Goal: Task Accomplishment & Management: Use online tool/utility

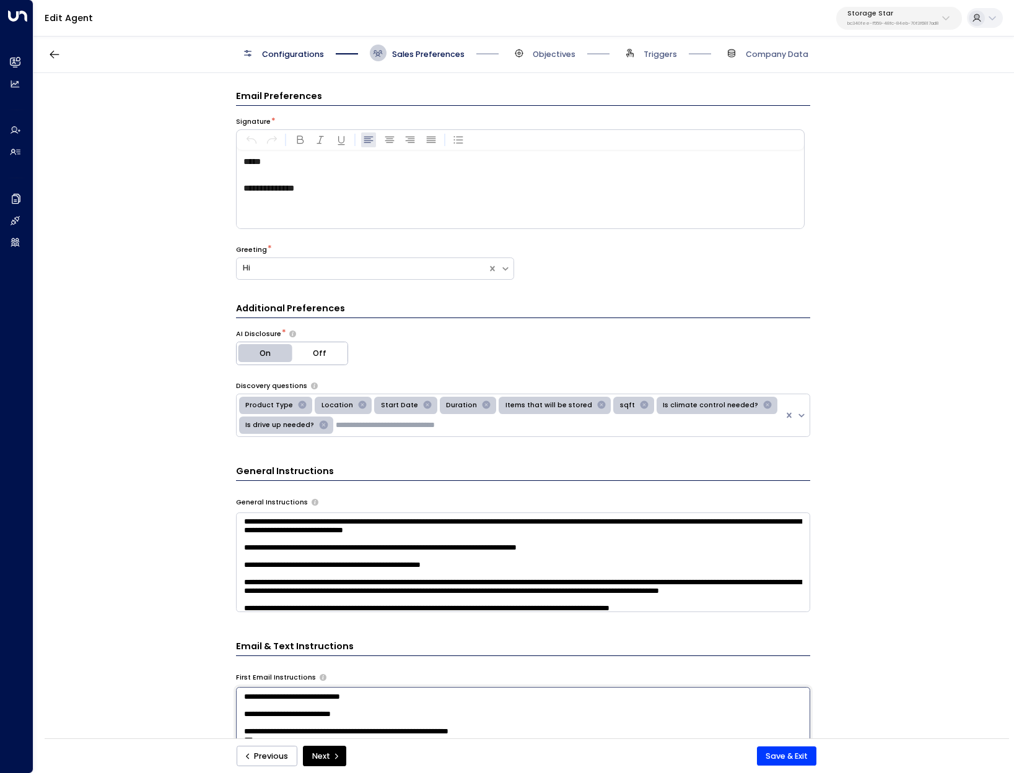
scroll to position [384, 0]
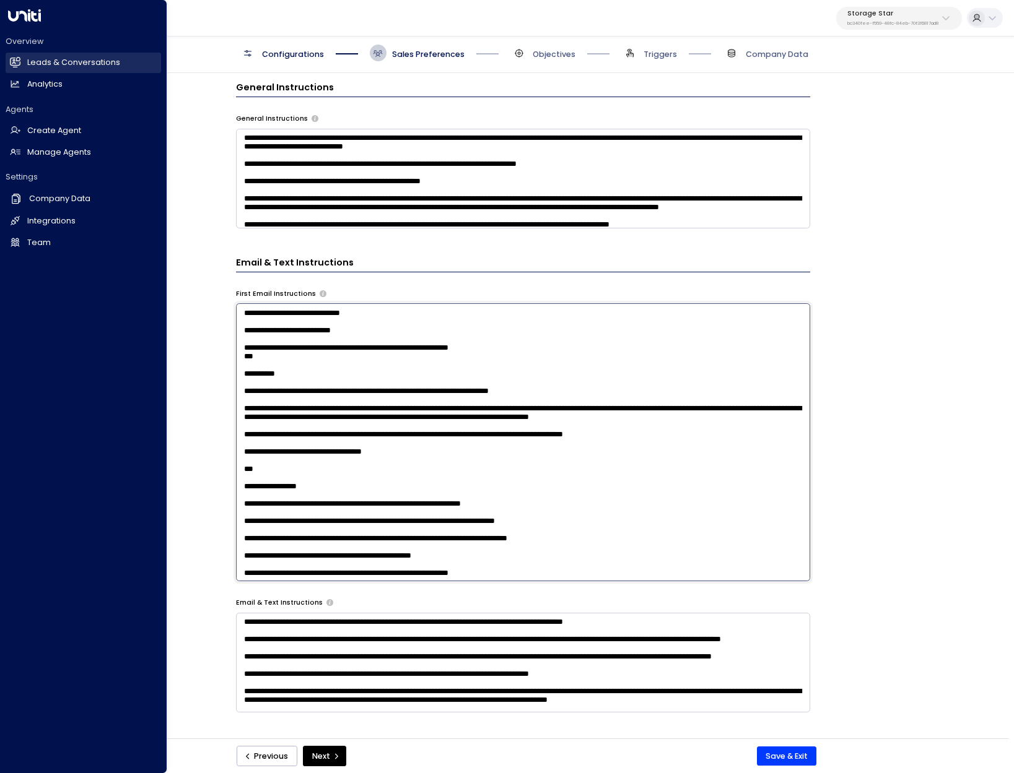
click at [56, 62] on h2 "Leads & Conversations" at bounding box center [73, 63] width 93 height 12
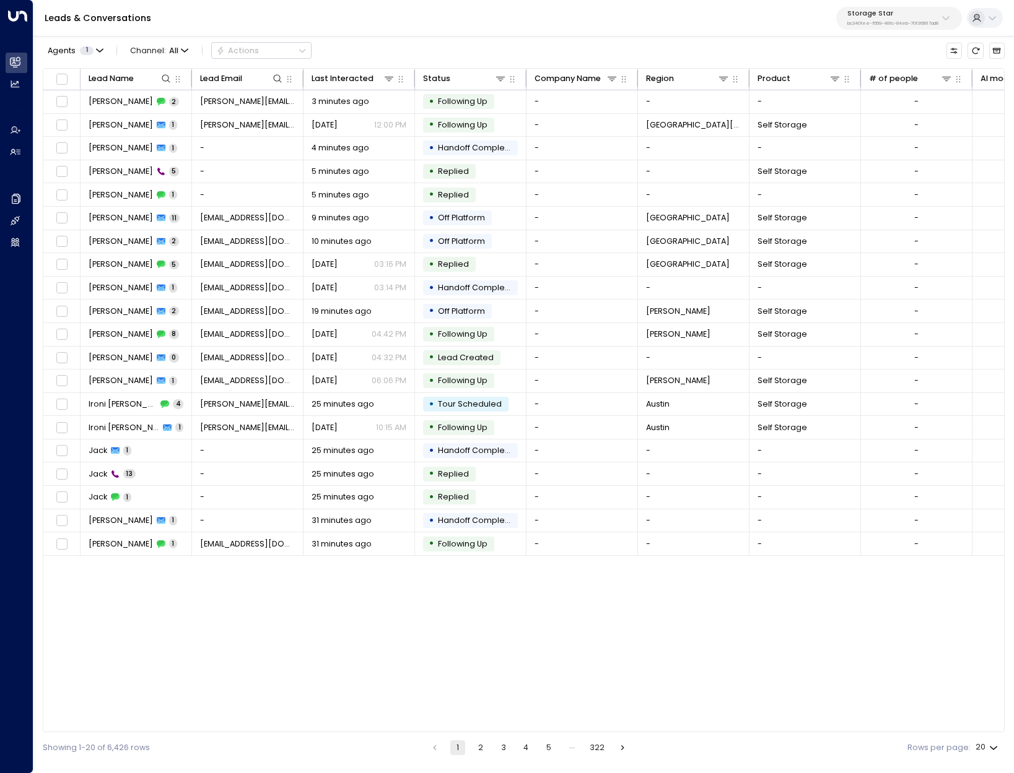
click at [881, 14] on p "Storage Star" at bounding box center [892, 13] width 91 height 7
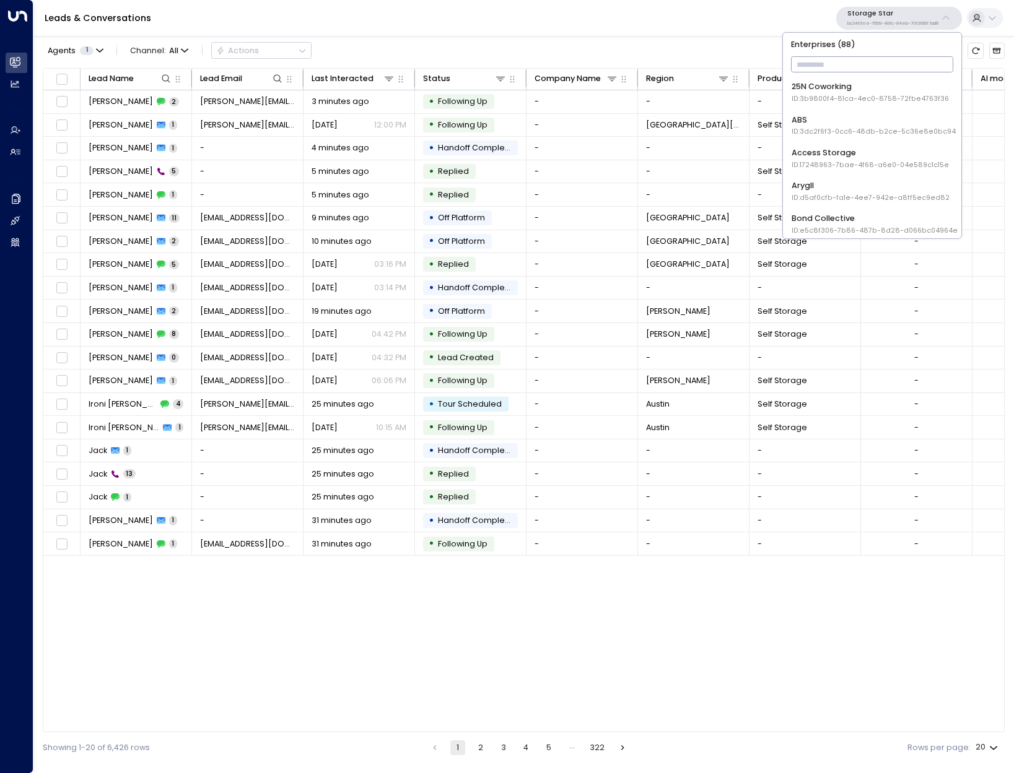
click at [847, 69] on input "text" at bounding box center [872, 65] width 163 height 22
type input "******"
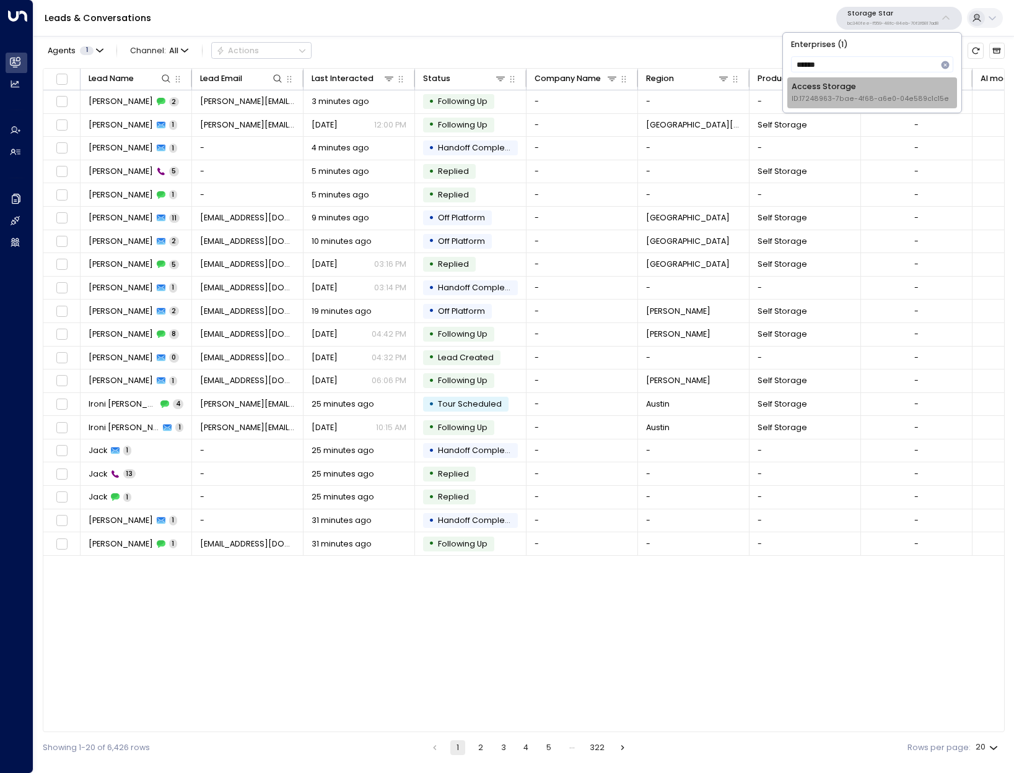
click at [856, 99] on span "ID: 17248963-7bae-4f68-a6e0-04e589c1c15e" at bounding box center [869, 99] width 157 height 10
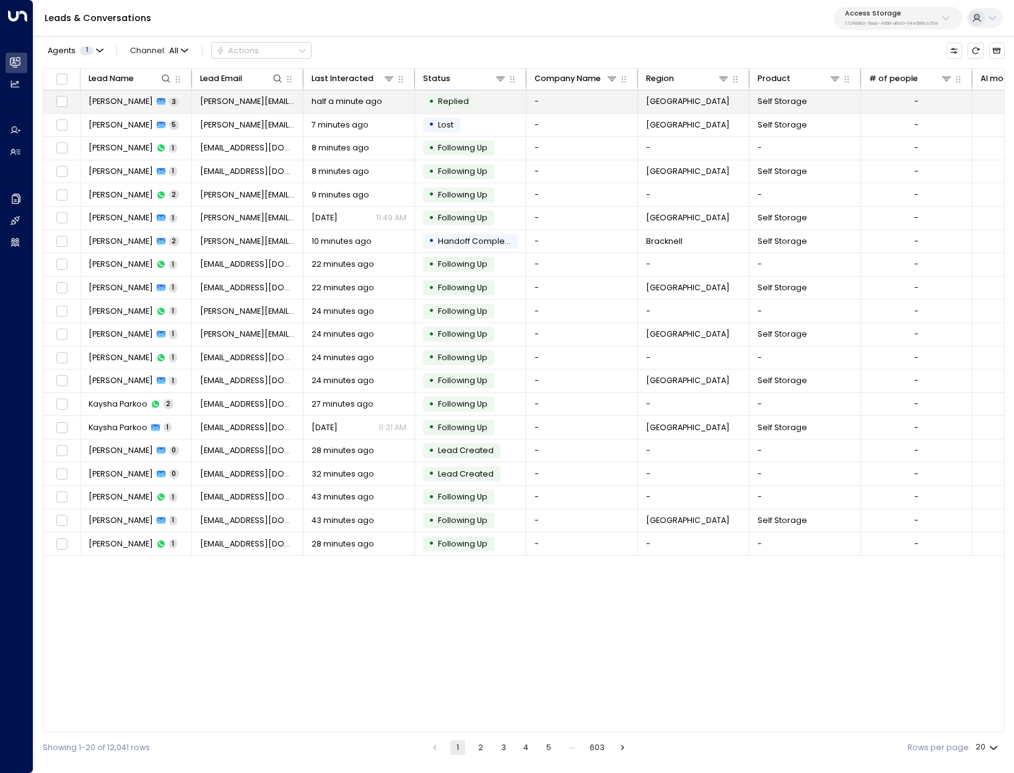
click at [102, 101] on span "[PERSON_NAME]" at bounding box center [121, 101] width 64 height 11
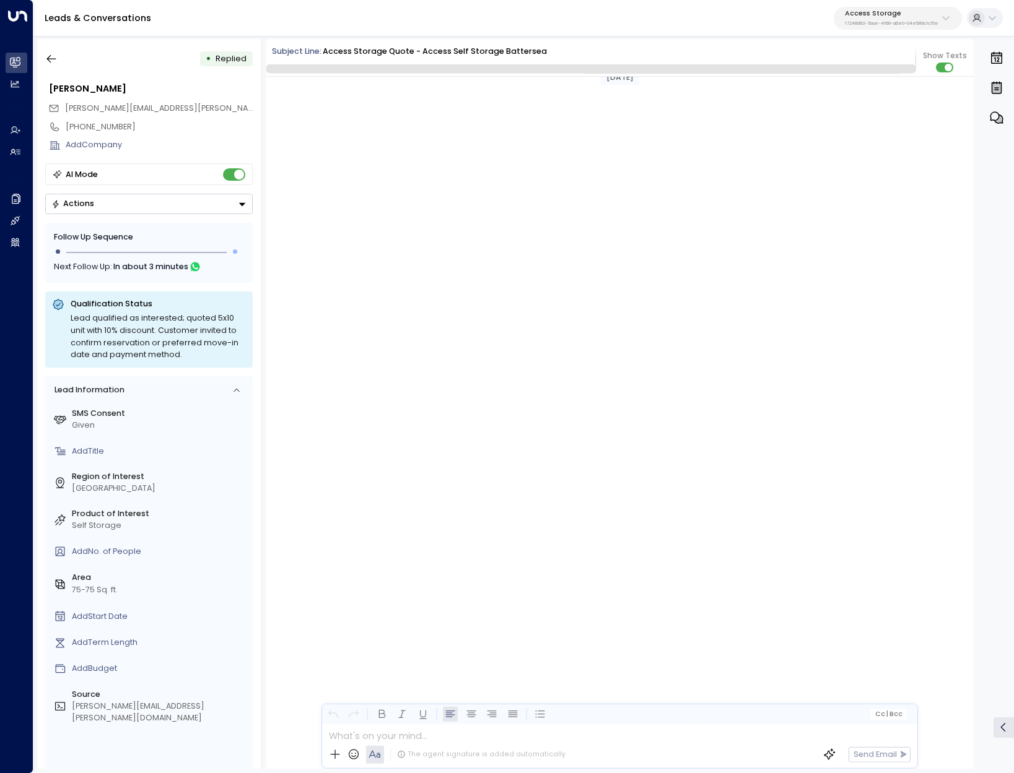
scroll to position [5597, 0]
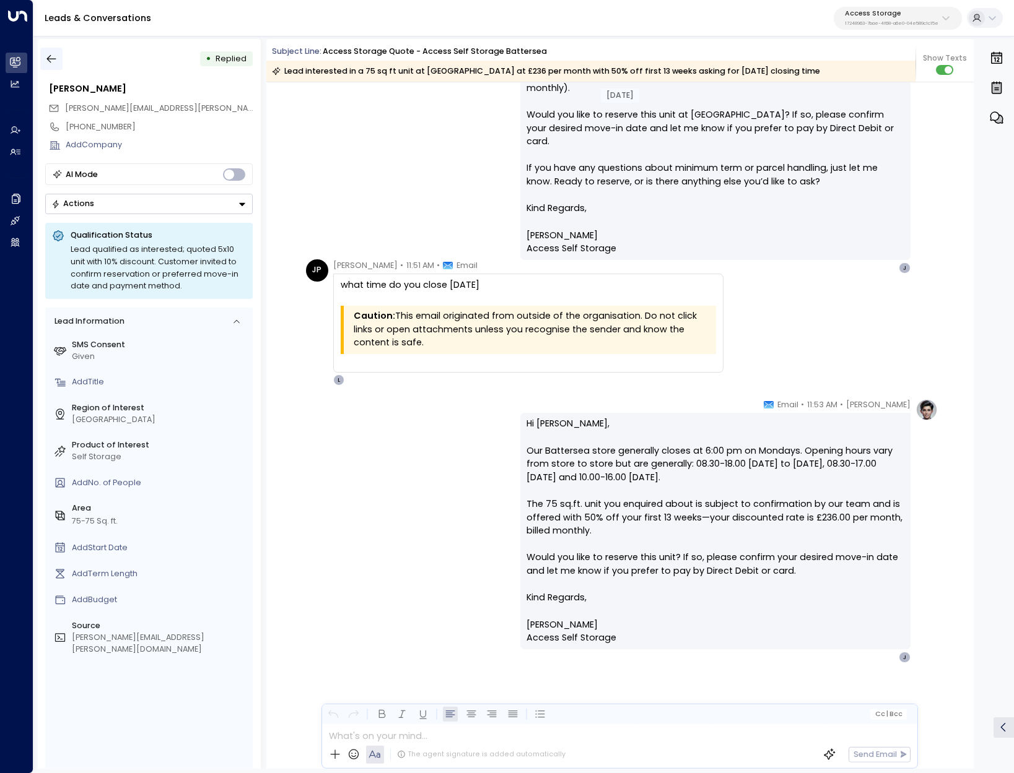
click at [62, 58] on button "button" at bounding box center [51, 59] width 22 height 22
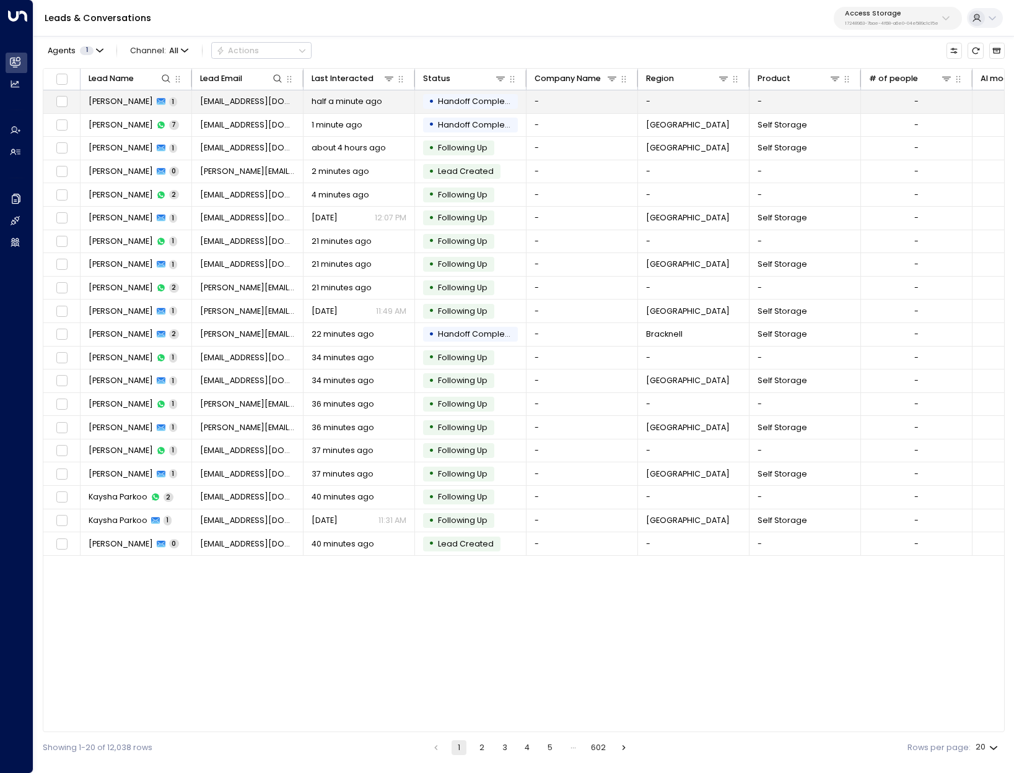
click at [129, 100] on span "JILROY A MARQUES" at bounding box center [121, 101] width 64 height 11
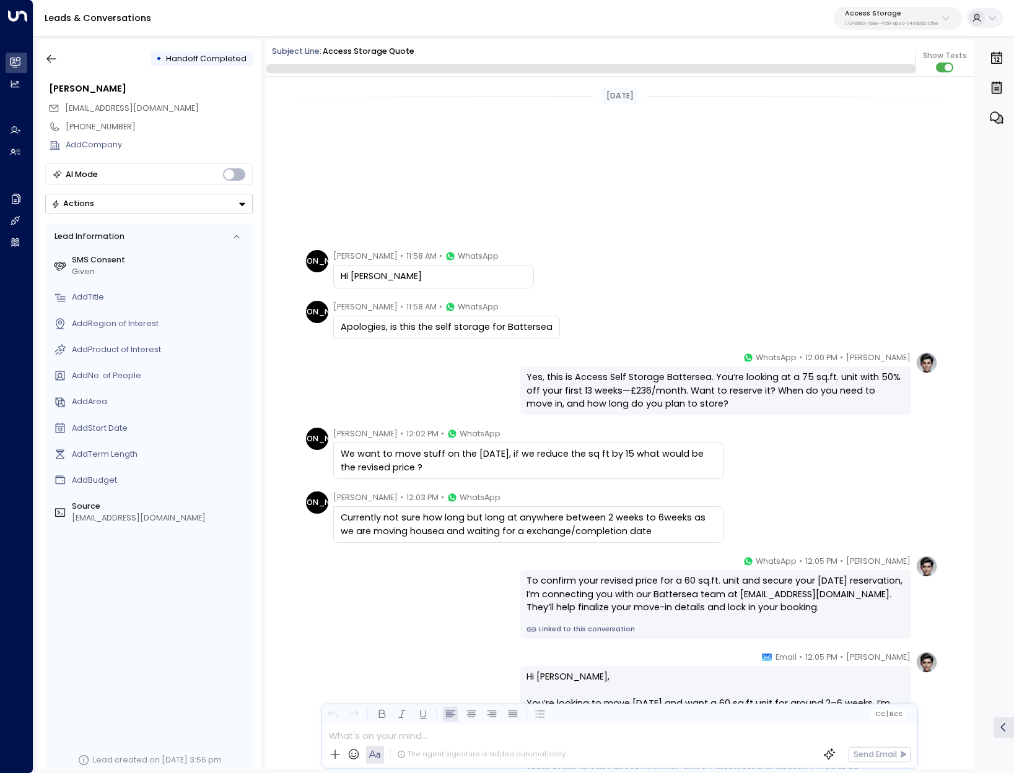
scroll to position [245, 0]
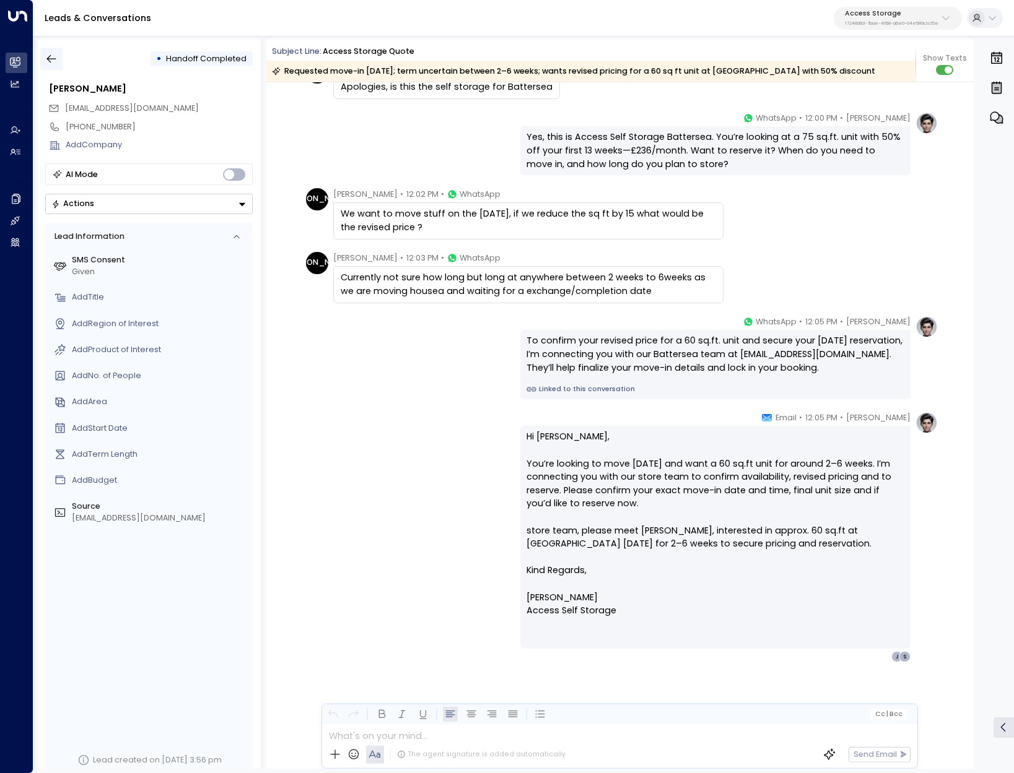
click at [49, 60] on icon "button" at bounding box center [51, 59] width 12 height 12
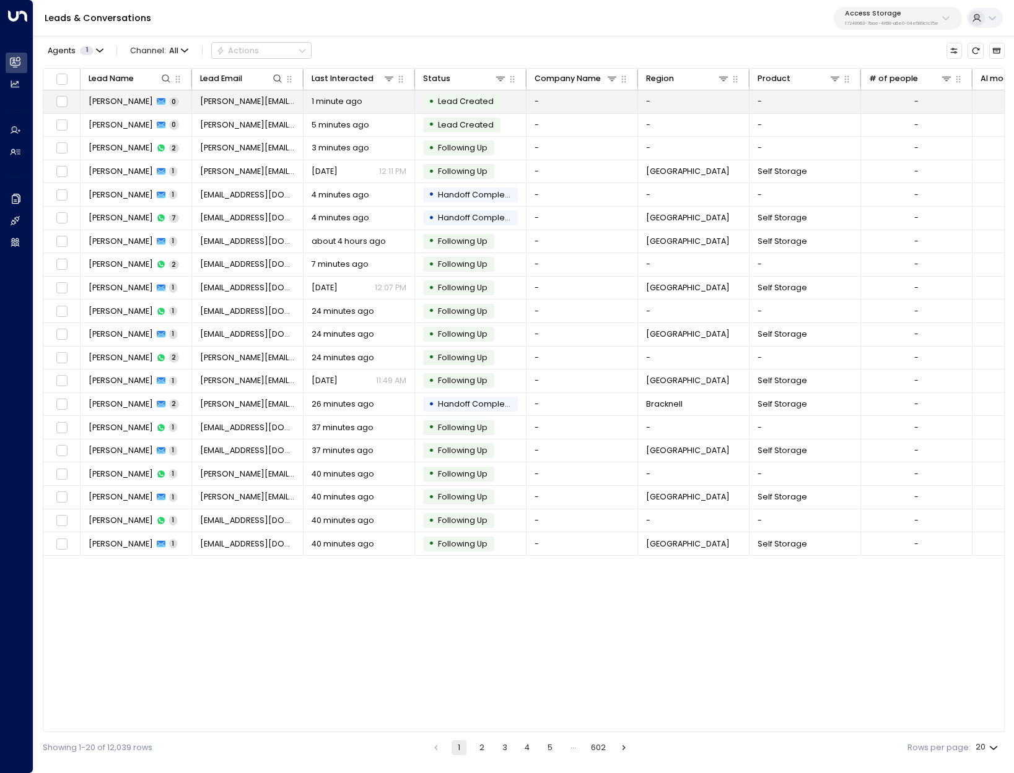
click at [110, 99] on span "[PERSON_NAME]" at bounding box center [121, 101] width 64 height 11
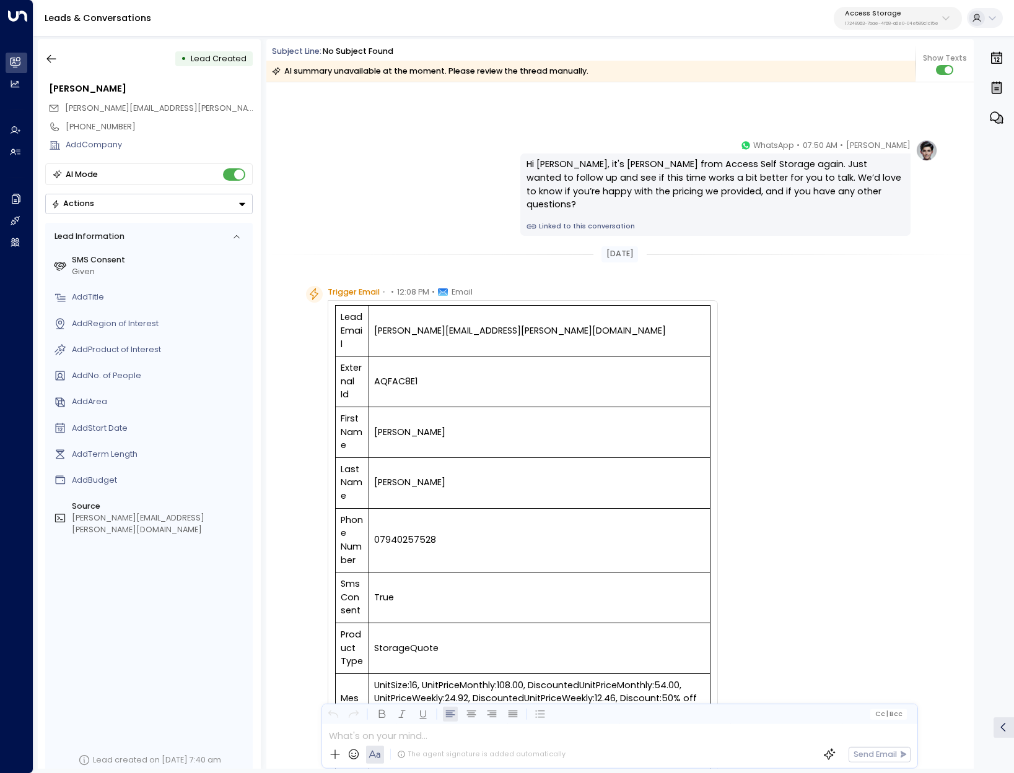
scroll to position [3331, 0]
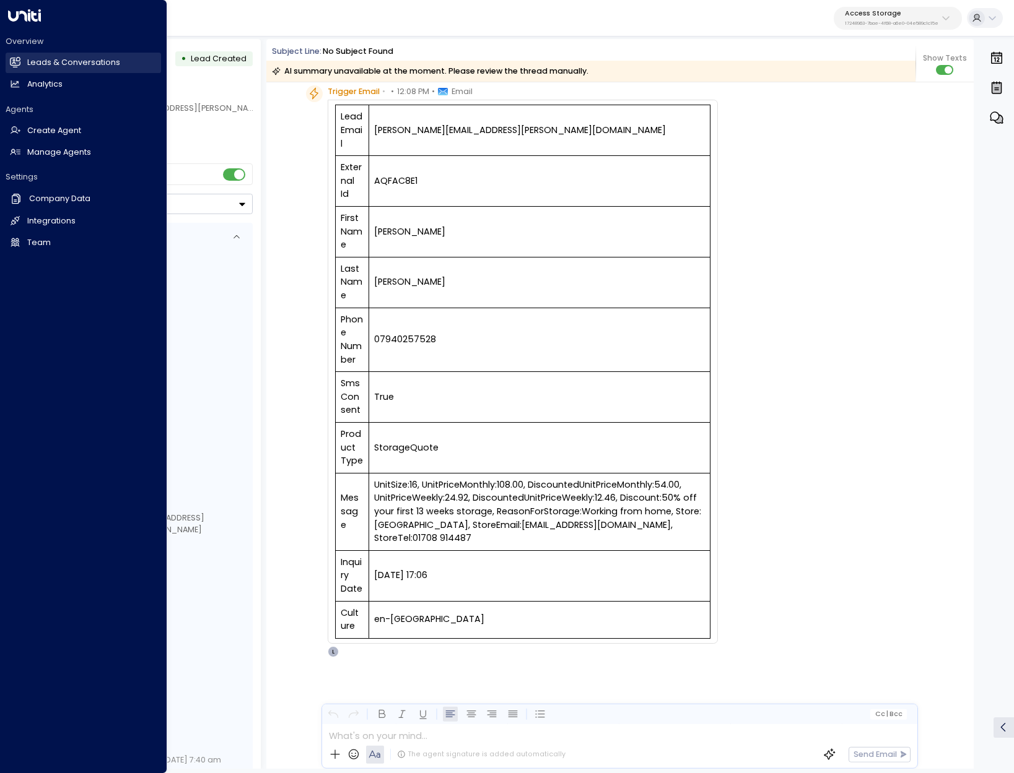
click at [30, 66] on h2 "Leads & Conversations" at bounding box center [73, 63] width 93 height 12
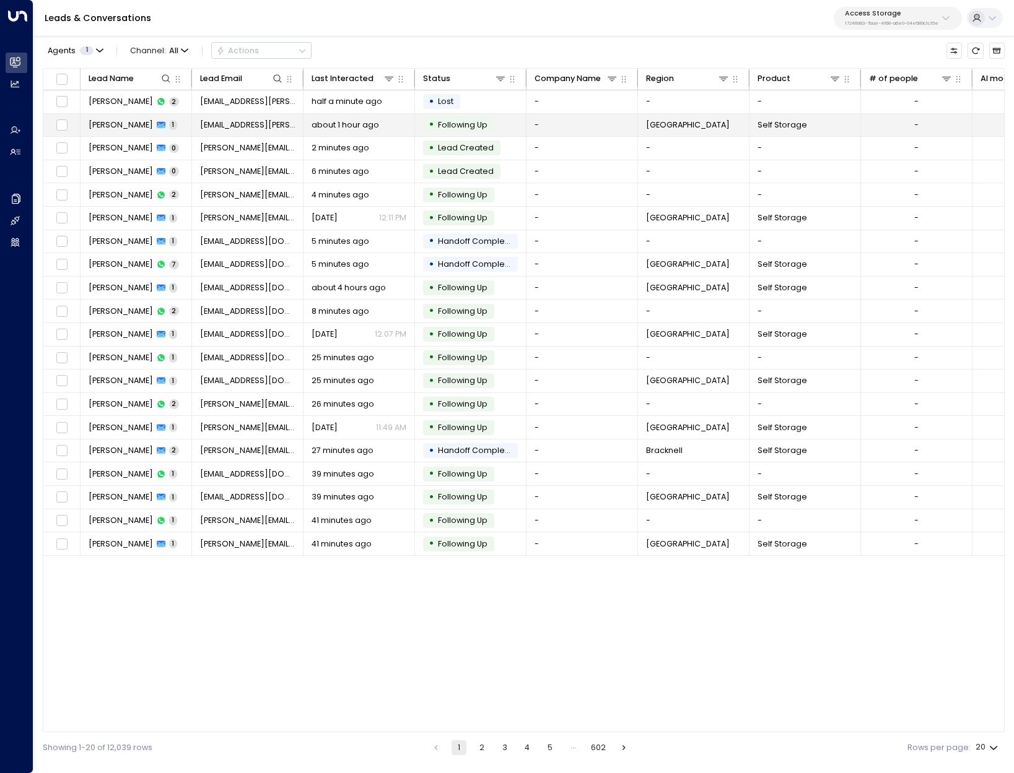
click at [121, 123] on span "Rebekah Furniss" at bounding box center [121, 125] width 64 height 11
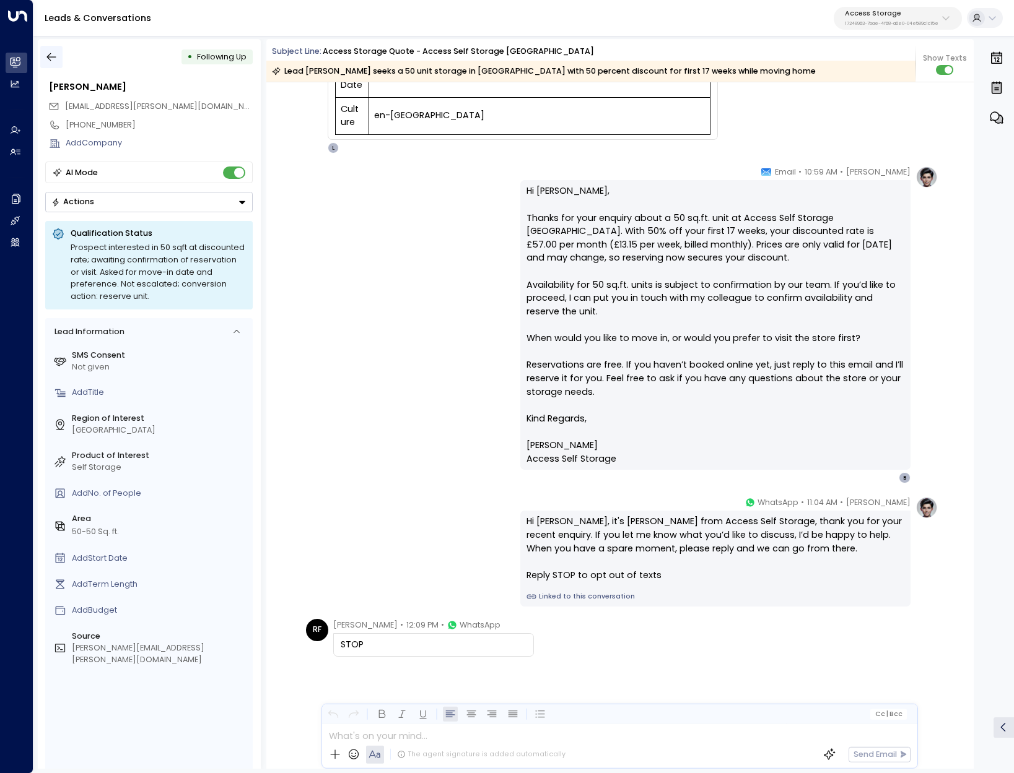
scroll to position [2, 0]
click at [53, 58] on icon "button" at bounding box center [51, 56] width 12 height 12
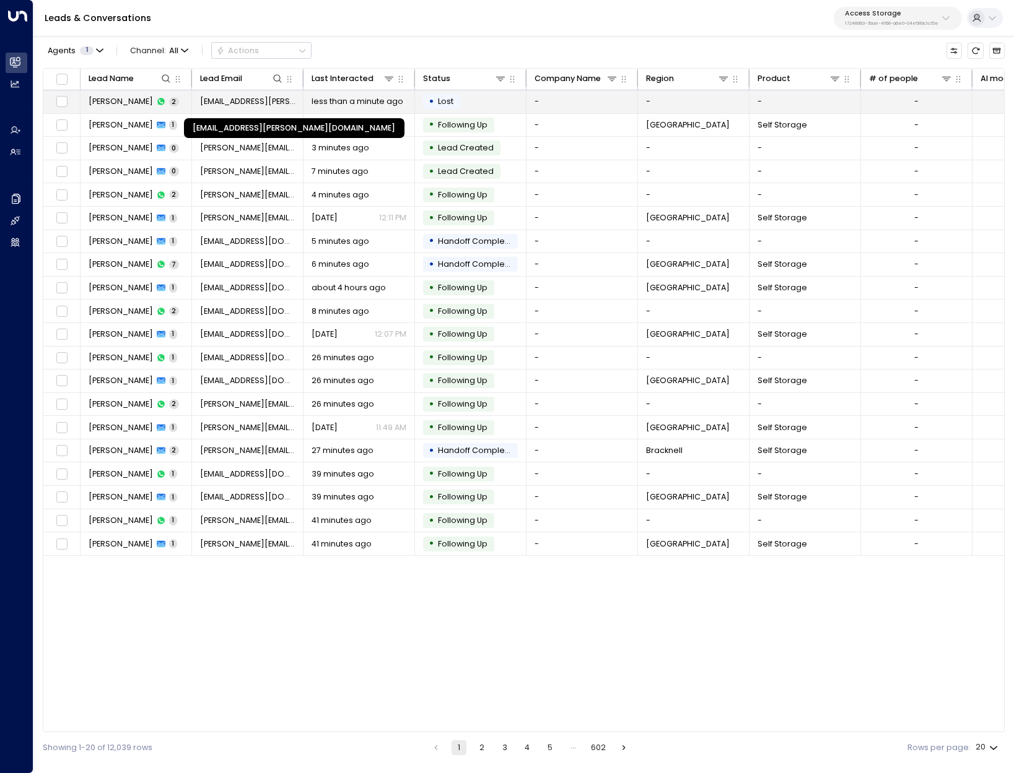
click at [242, 105] on span "bekah.furniss@outlook.com" at bounding box center [247, 101] width 95 height 11
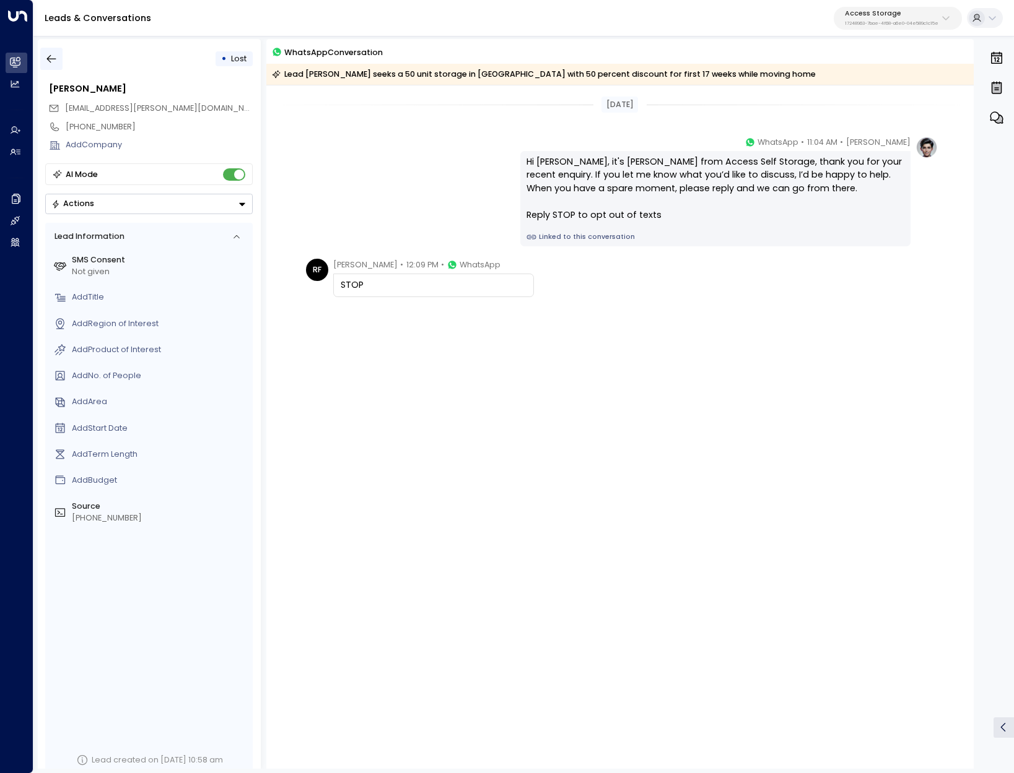
click at [58, 60] on button "button" at bounding box center [51, 59] width 22 height 22
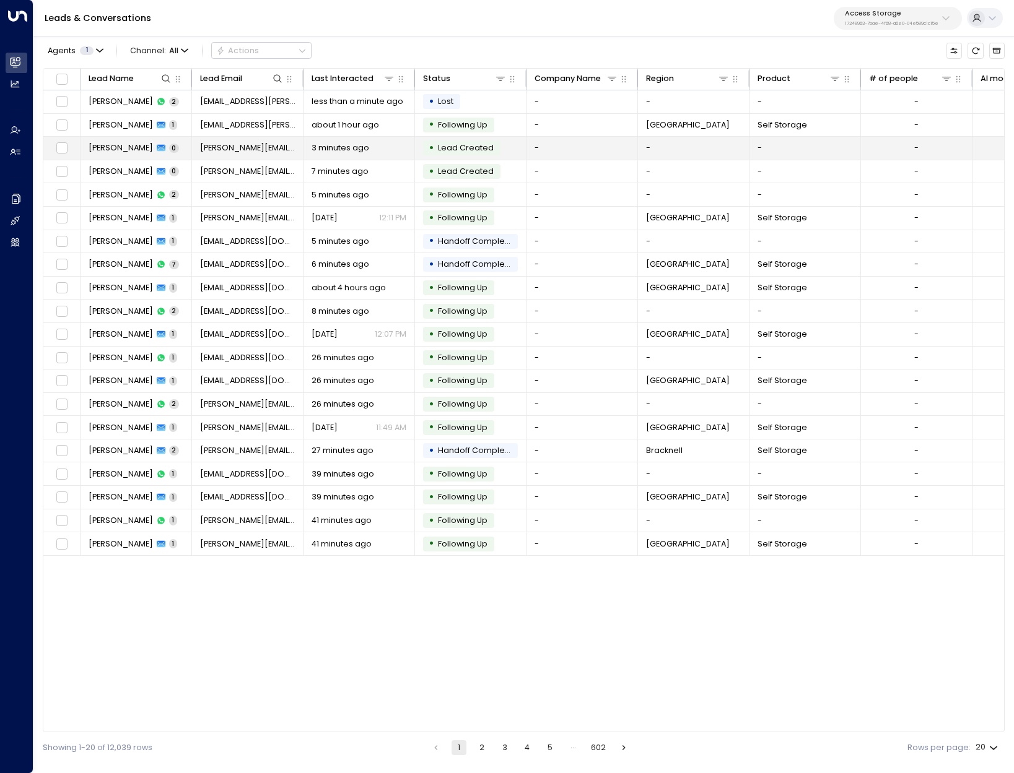
click at [127, 147] on span "[PERSON_NAME]" at bounding box center [121, 147] width 64 height 11
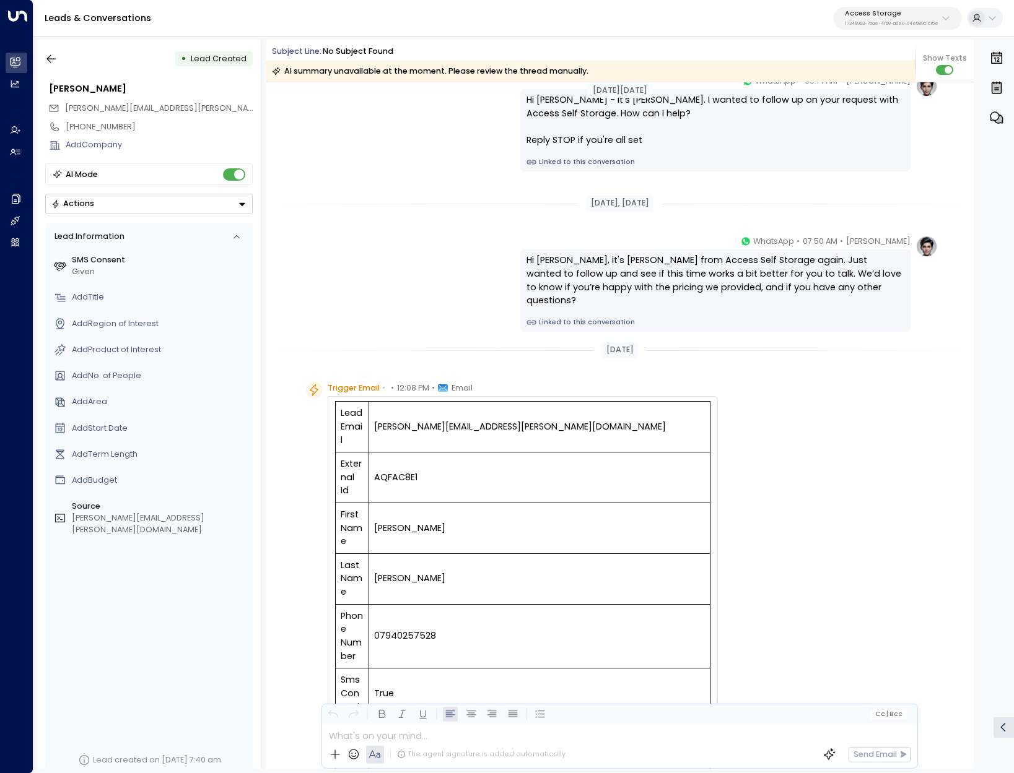
scroll to position [1217, 0]
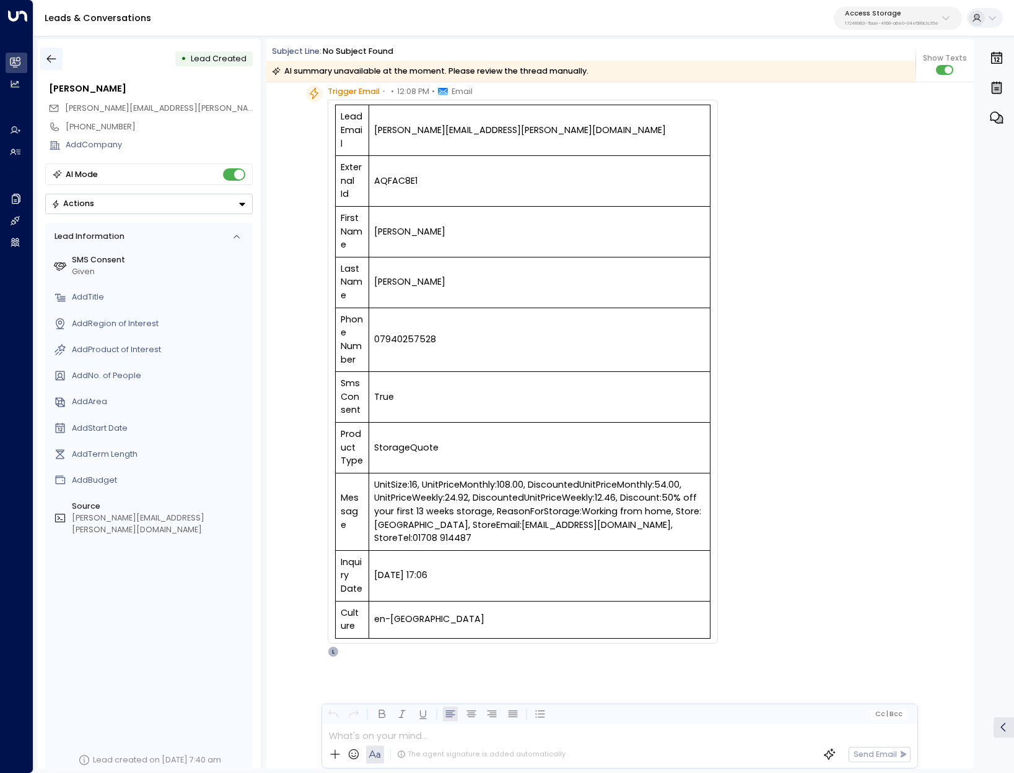
click at [53, 58] on icon "button" at bounding box center [51, 59] width 12 height 12
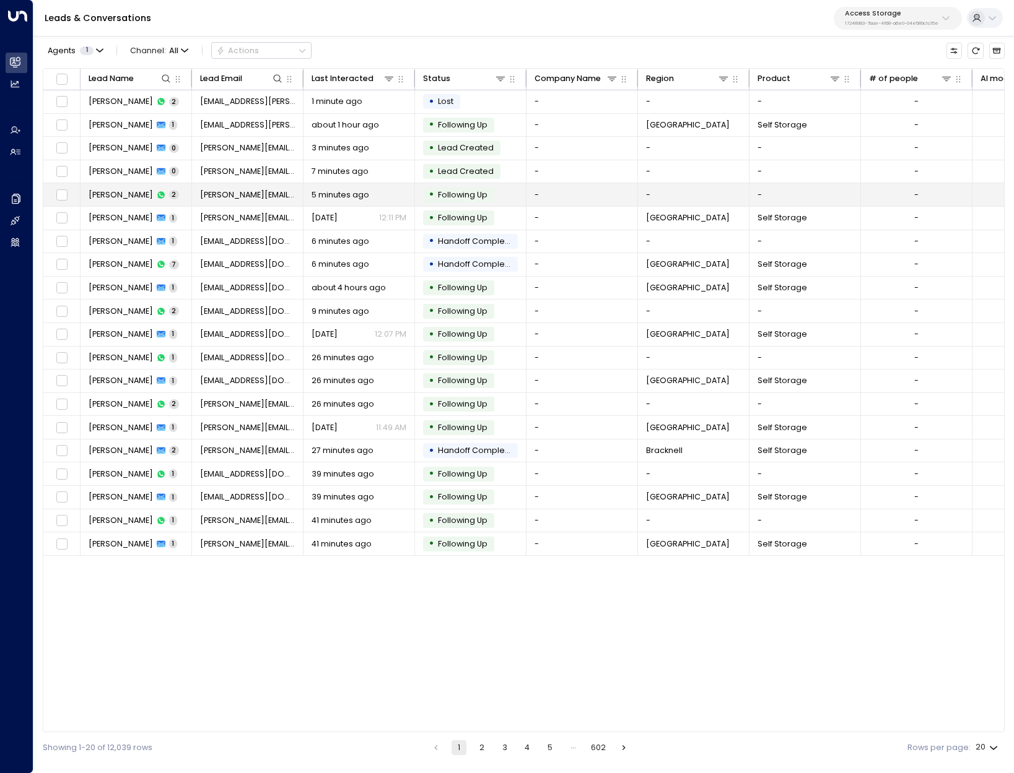
click at [107, 190] on span "Victoria Ajayi" at bounding box center [121, 194] width 64 height 11
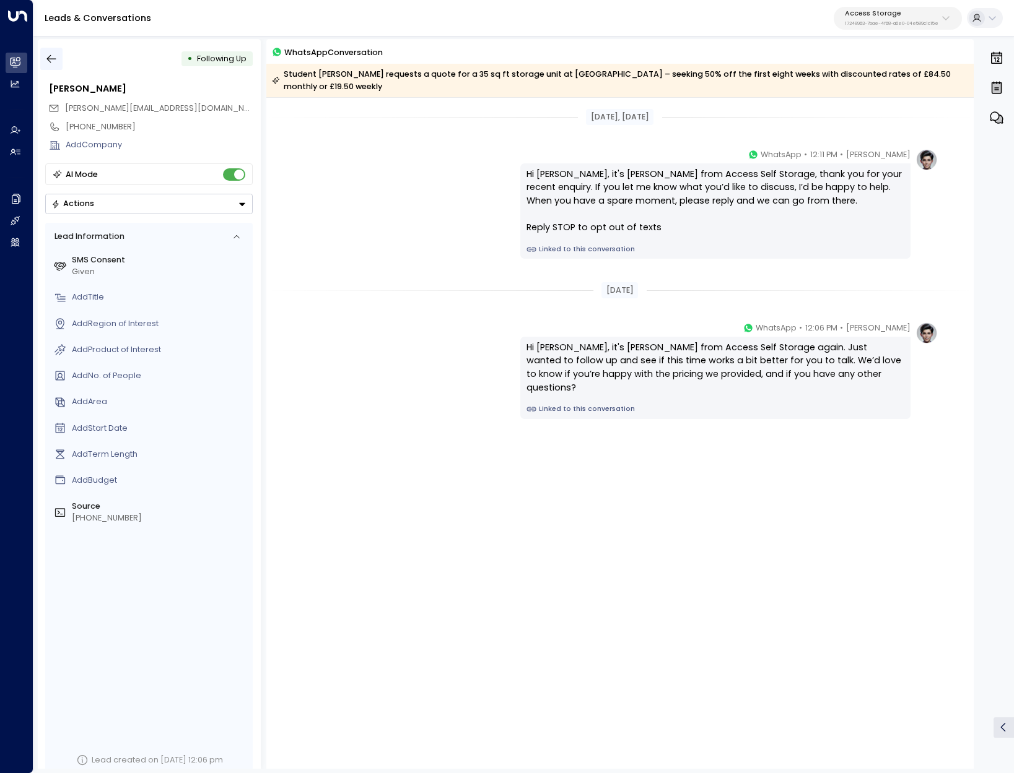
click at [49, 60] on icon "button" at bounding box center [51, 59] width 12 height 12
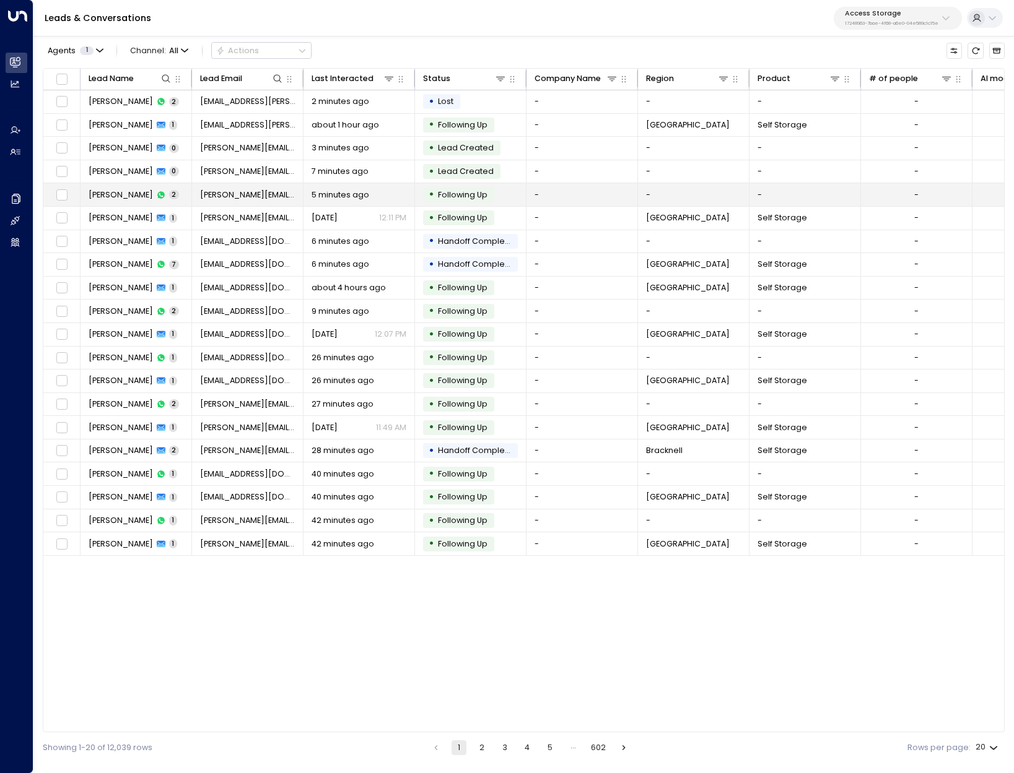
click at [116, 198] on span "Victoria Ajayi" at bounding box center [121, 194] width 64 height 11
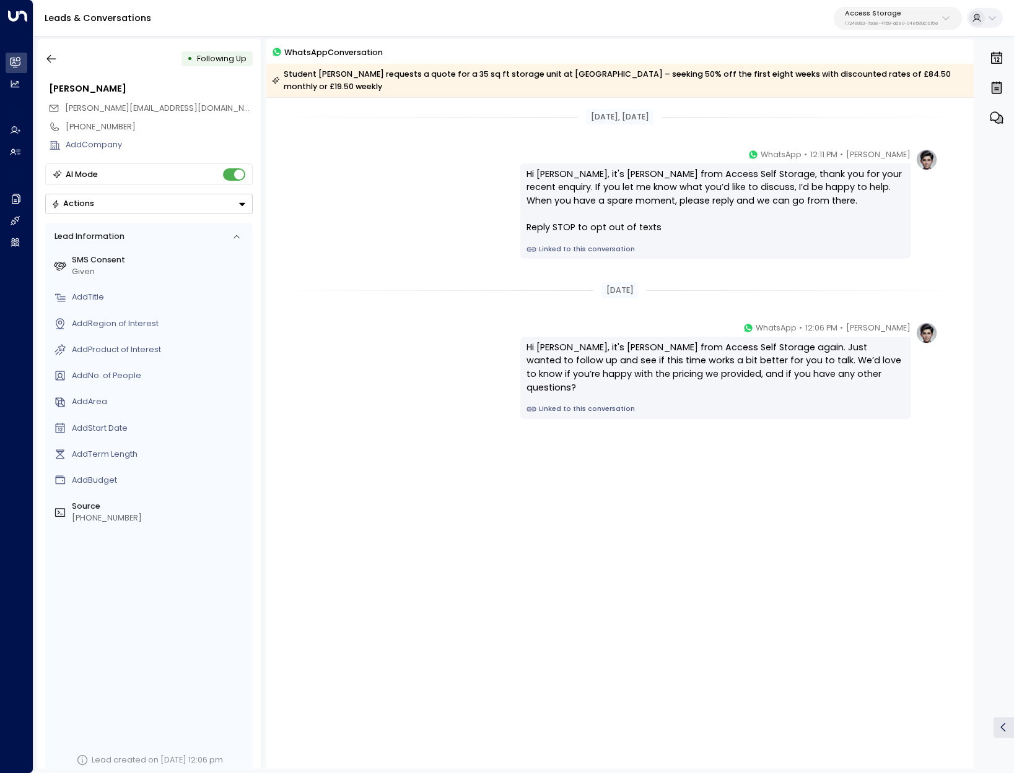
click at [116, 198] on button "Actions" at bounding box center [148, 204] width 207 height 20
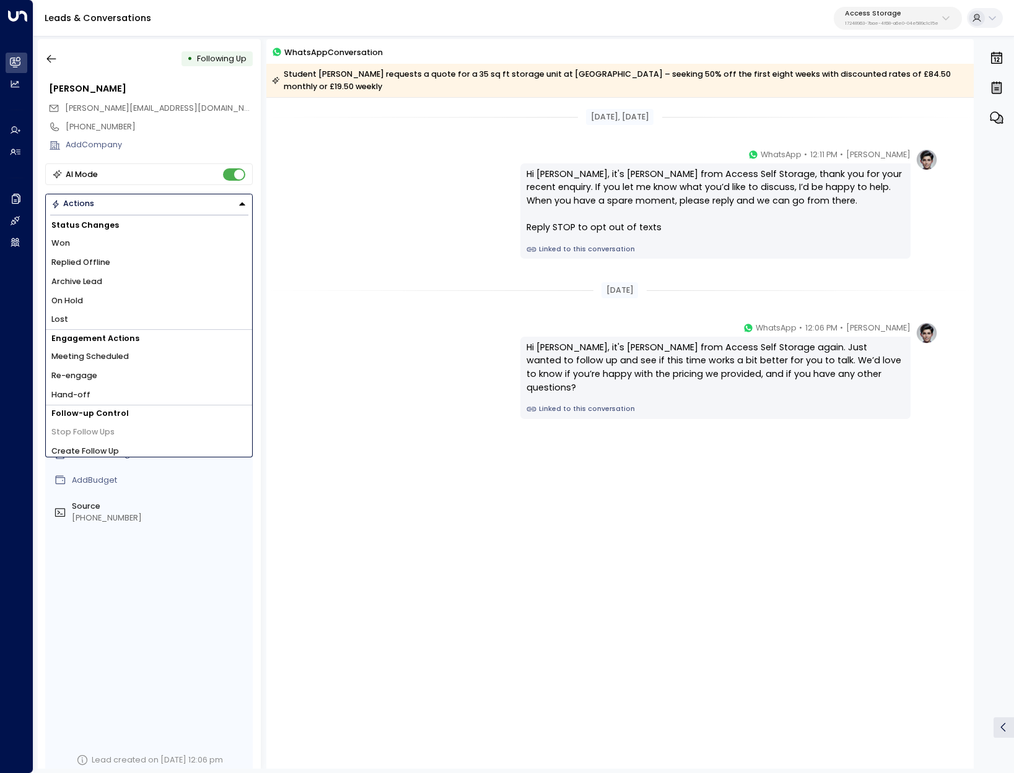
click at [424, 357] on div "Laura Chambers • 12:06 PM • WhatsApp Hi Victoria, it's Laura Chambers from Acce…" at bounding box center [619, 370] width 635 height 97
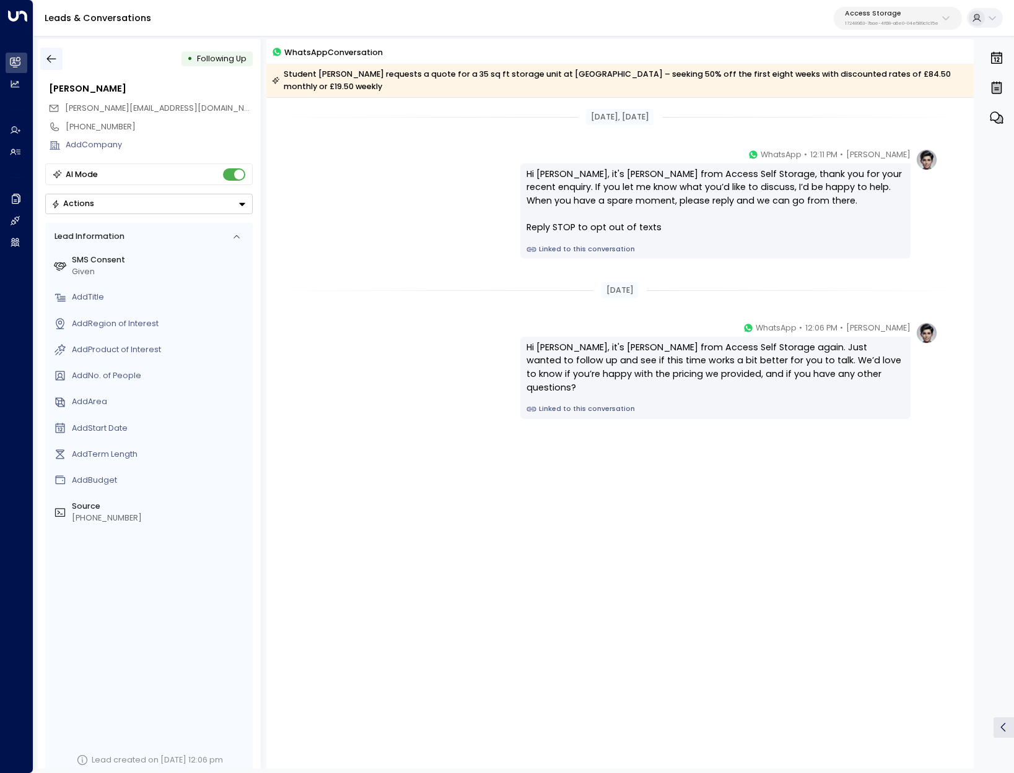
click at [47, 64] on icon "button" at bounding box center [51, 59] width 12 height 12
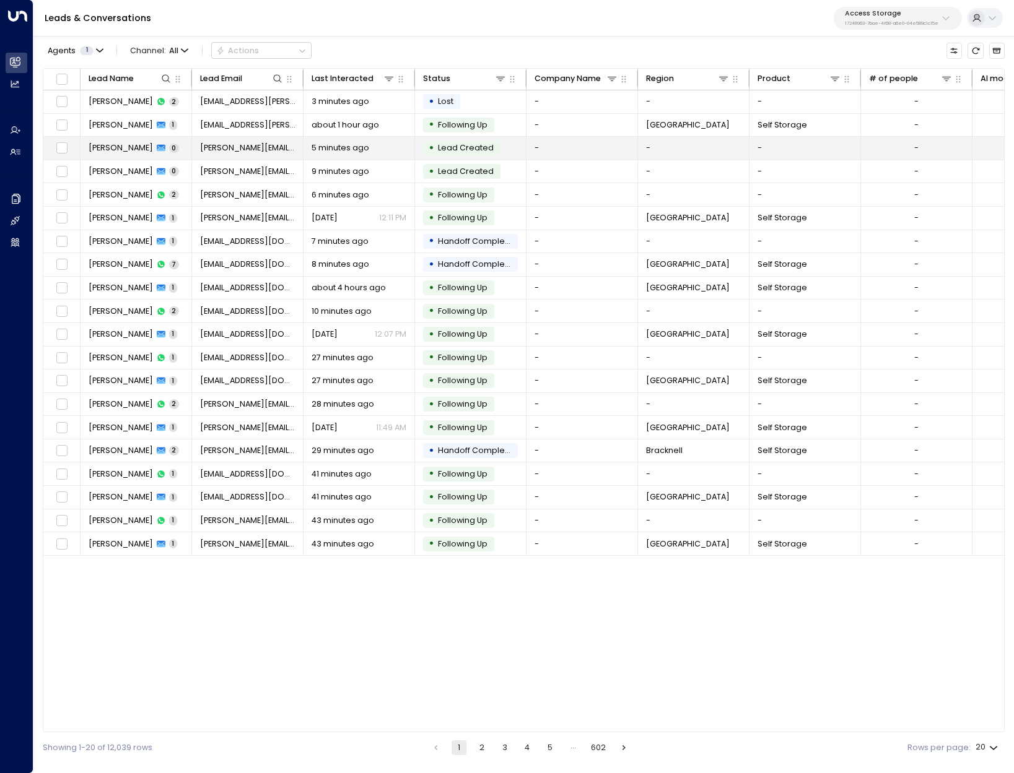
click at [125, 144] on span "[PERSON_NAME]" at bounding box center [121, 147] width 64 height 11
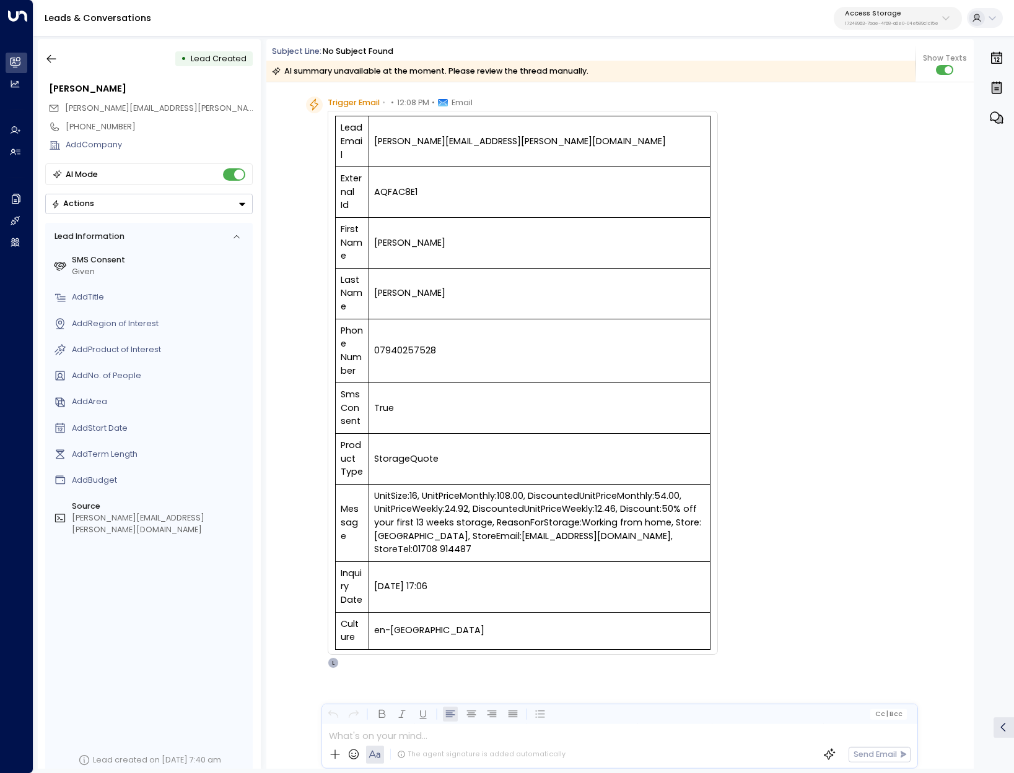
scroll to position [1700, 0]
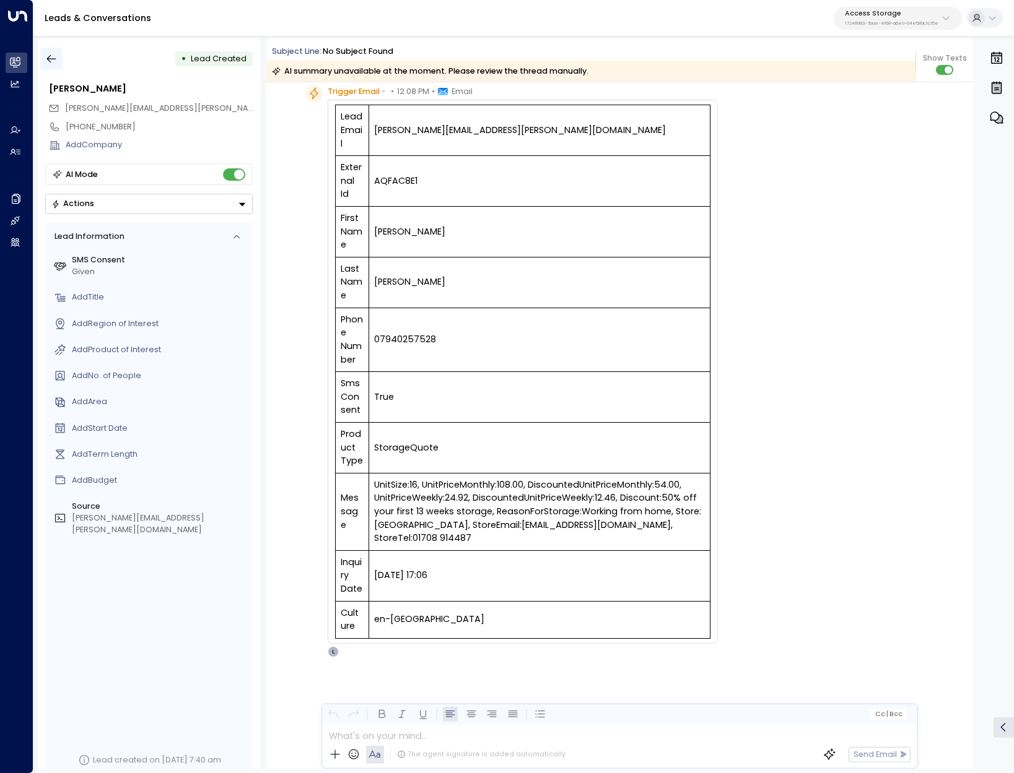
click at [52, 62] on icon "button" at bounding box center [51, 59] width 12 height 12
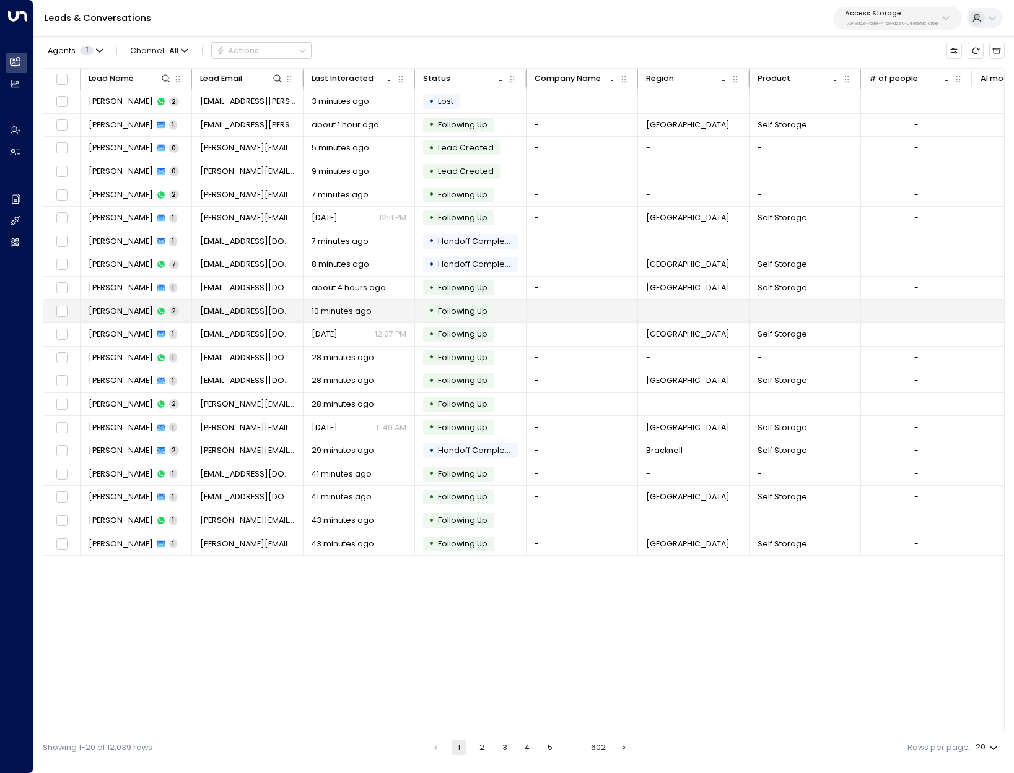
click at [119, 313] on span "Laura Hughes" at bounding box center [121, 311] width 64 height 11
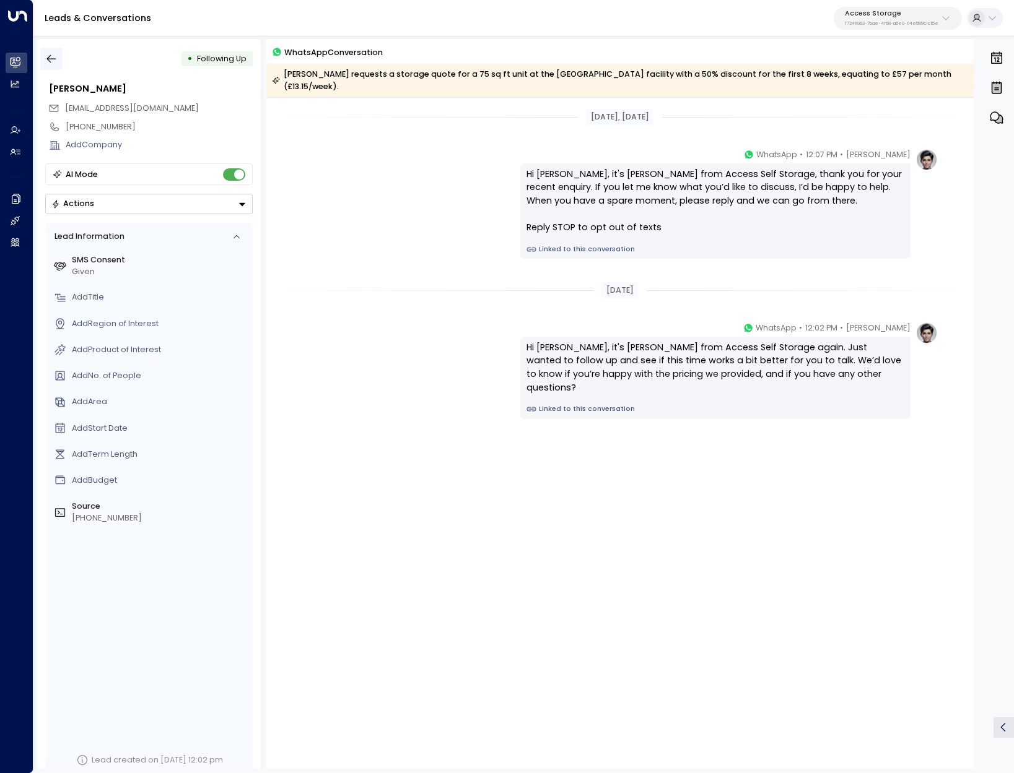
click at [58, 56] on icon "button" at bounding box center [51, 59] width 12 height 12
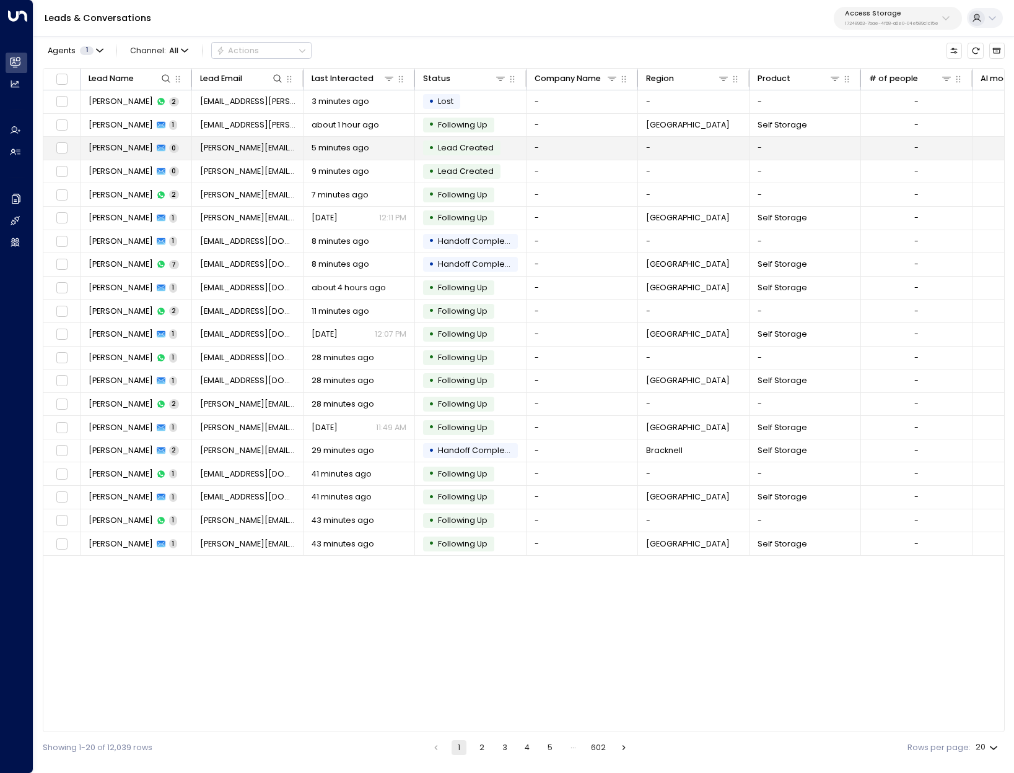
click at [110, 147] on span "[PERSON_NAME]" at bounding box center [121, 147] width 64 height 11
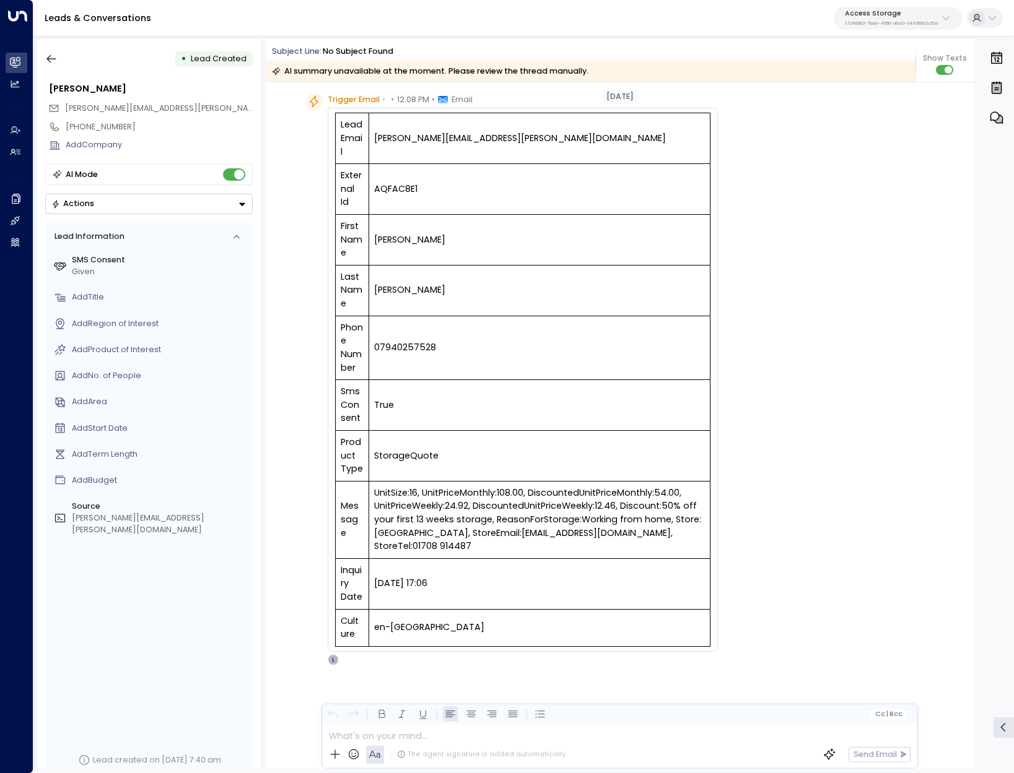
scroll to position [1700, 0]
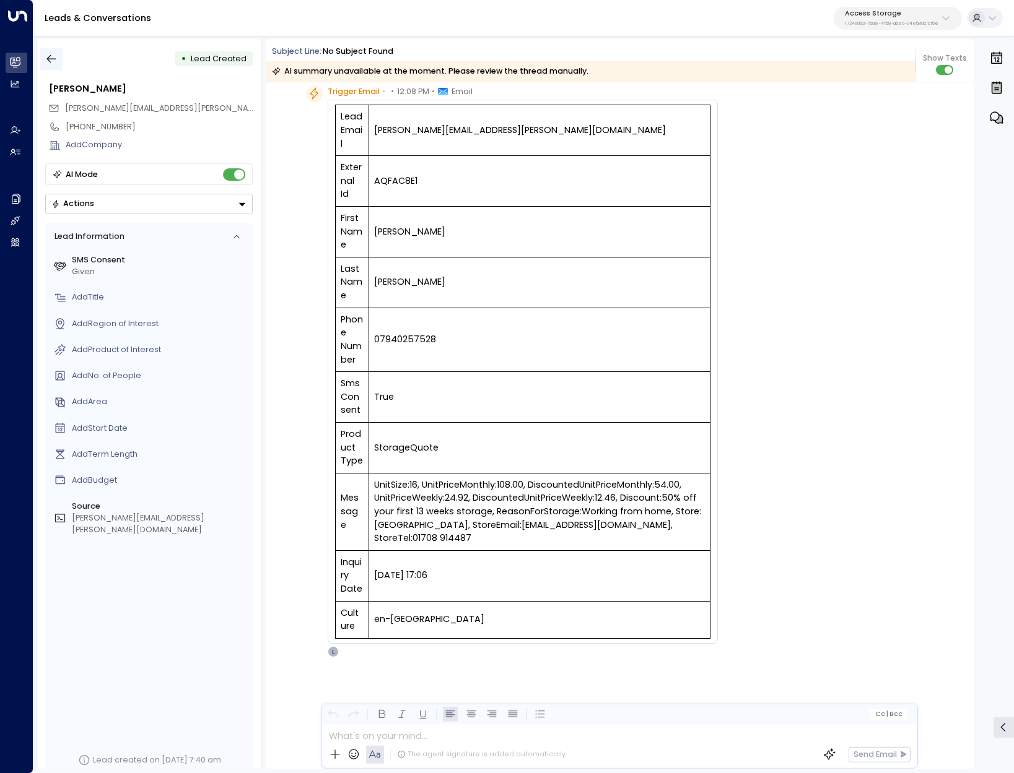
click at [54, 64] on icon "button" at bounding box center [51, 59] width 12 height 12
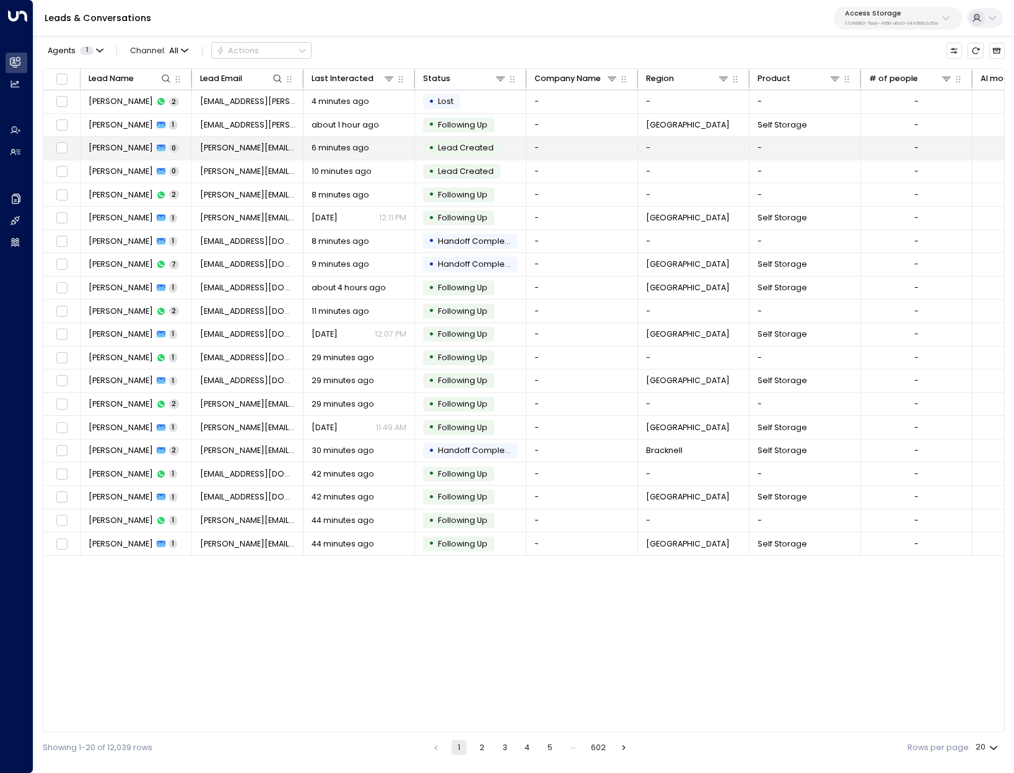
click at [110, 159] on td "John Pannell 0" at bounding box center [135, 148] width 111 height 23
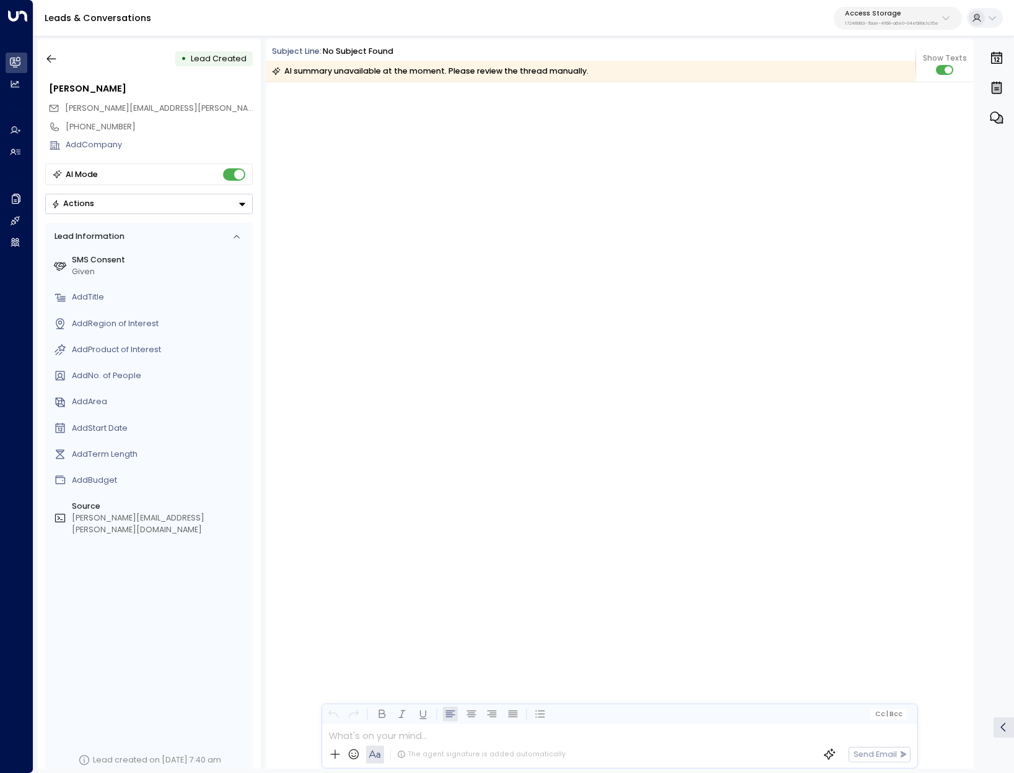
scroll to position [1598, 0]
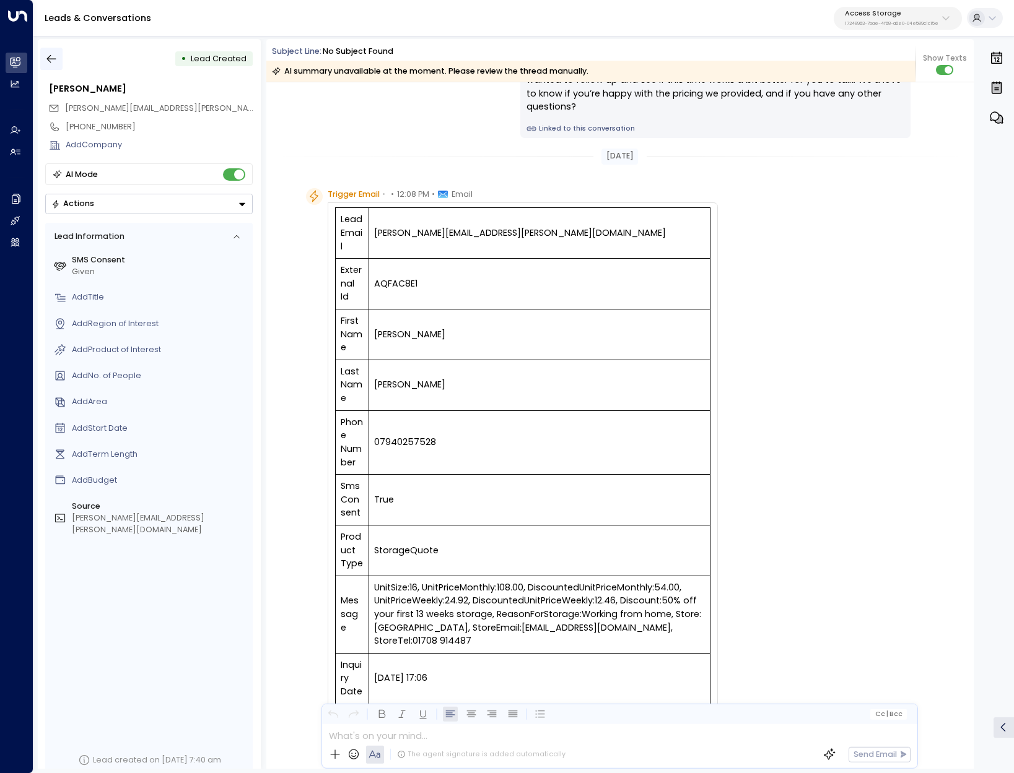
click at [48, 64] on icon "button" at bounding box center [51, 59] width 12 height 12
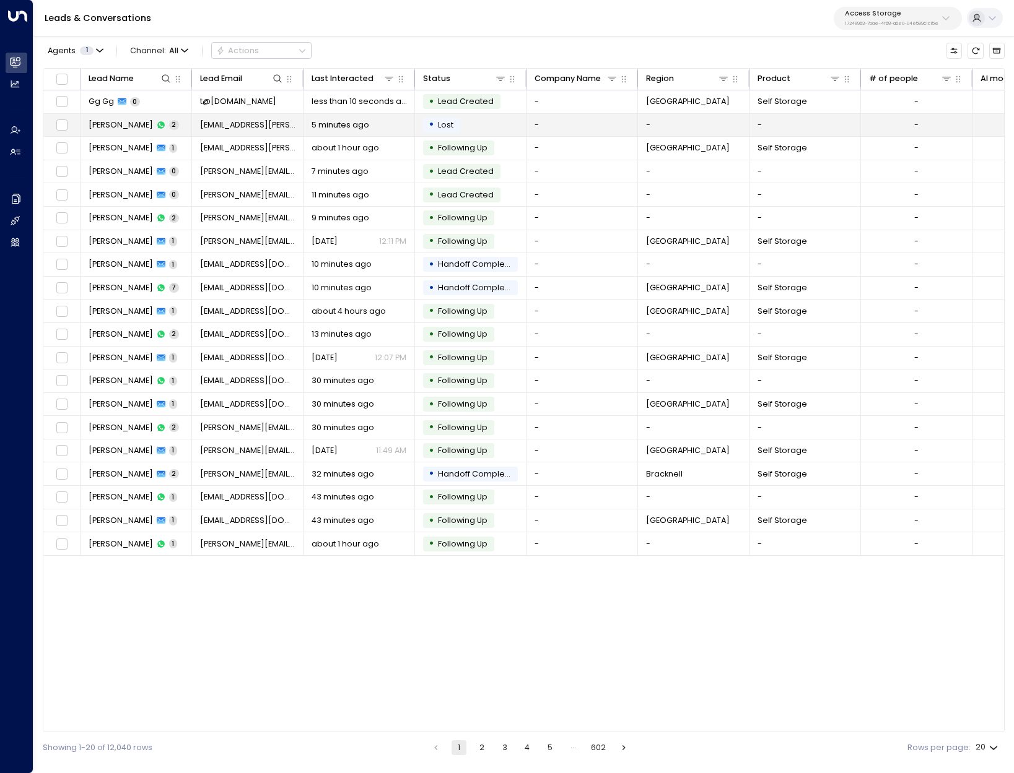
click at [119, 133] on td "Rebekah Furniss 2" at bounding box center [135, 125] width 111 height 23
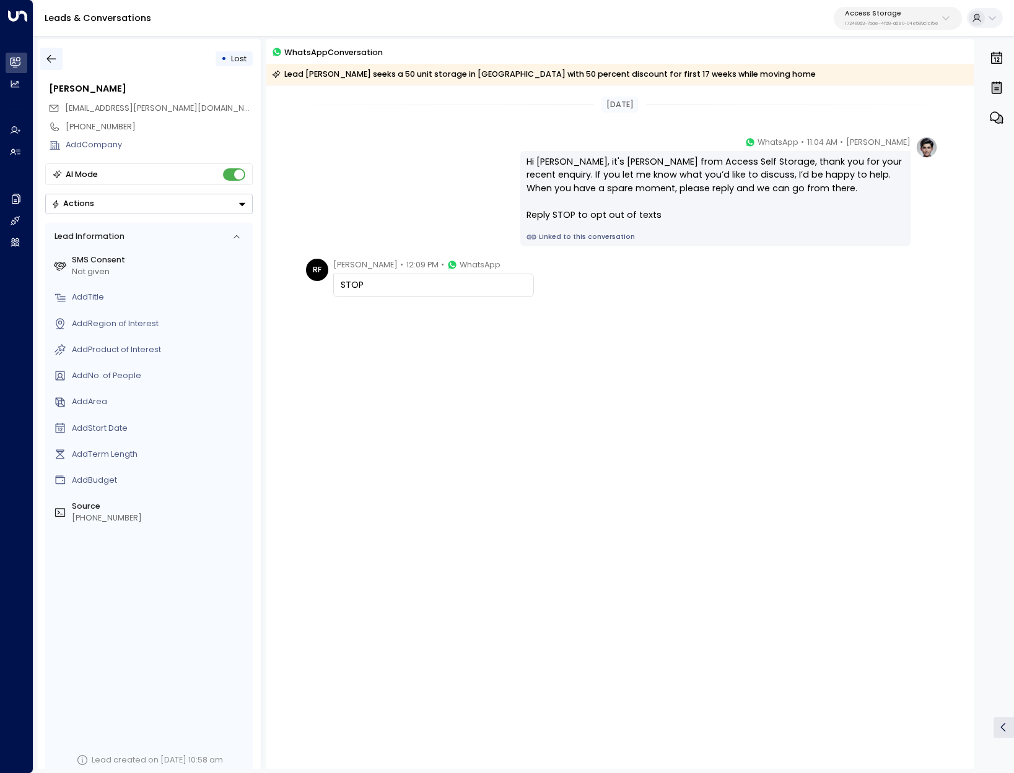
click at [48, 60] on icon "button" at bounding box center [51, 59] width 9 height 8
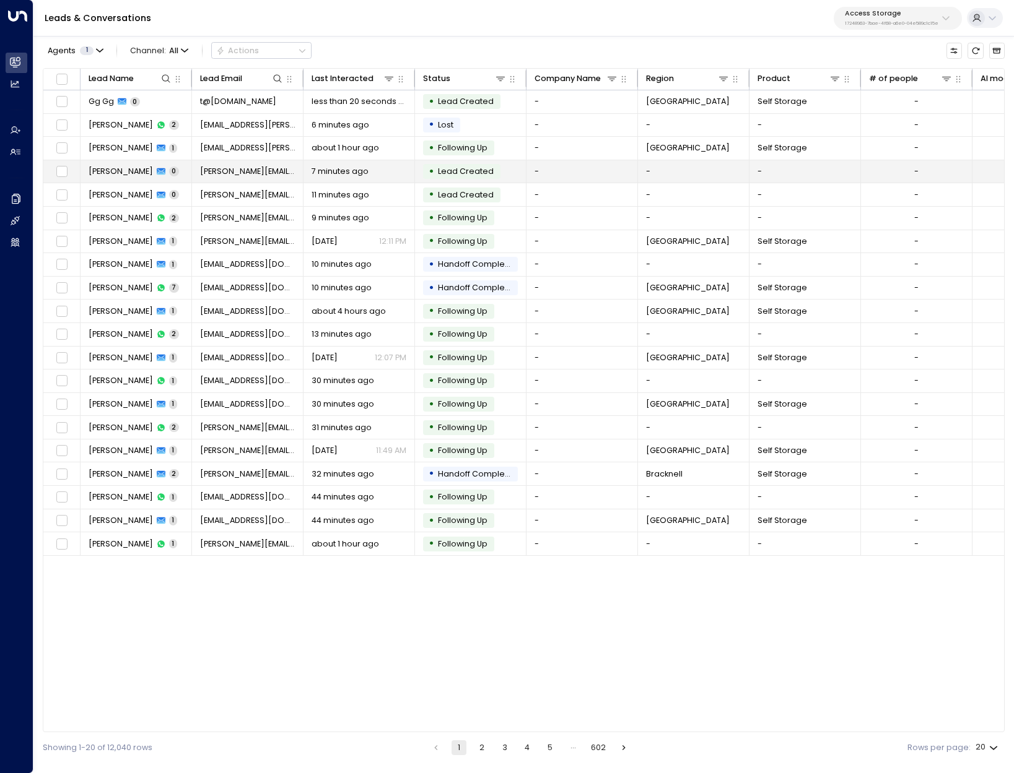
click at [104, 168] on span "[PERSON_NAME]" at bounding box center [121, 171] width 64 height 11
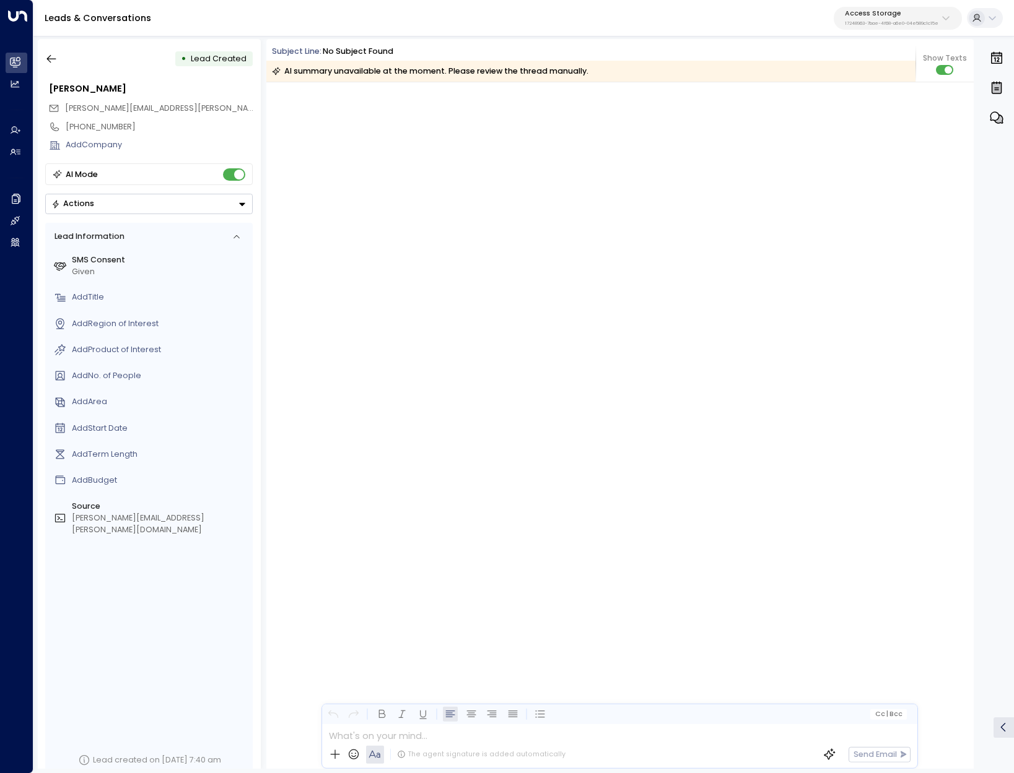
scroll to position [1598, 0]
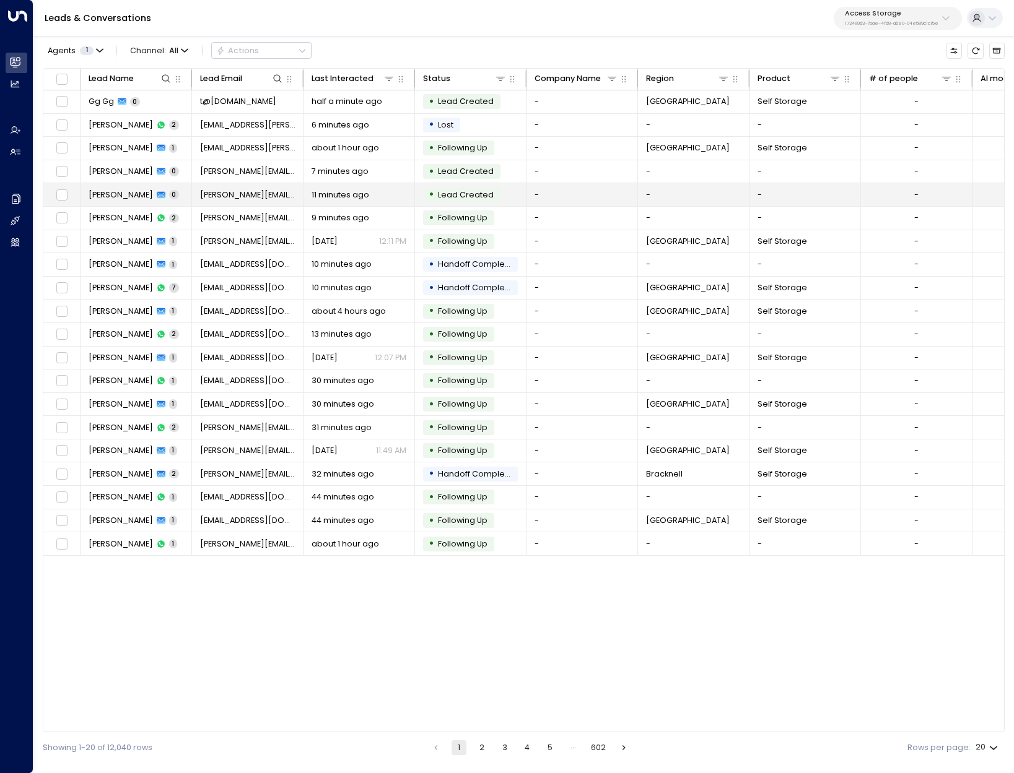
click at [121, 194] on span "[PERSON_NAME]" at bounding box center [121, 194] width 64 height 11
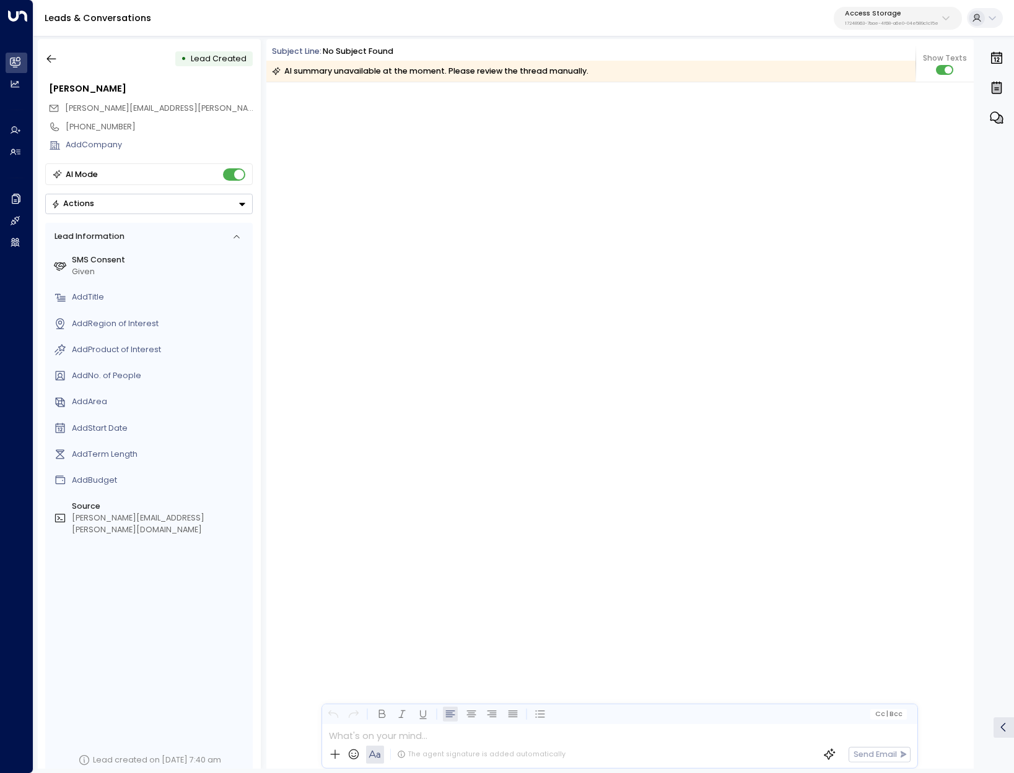
scroll to position [4560, 0]
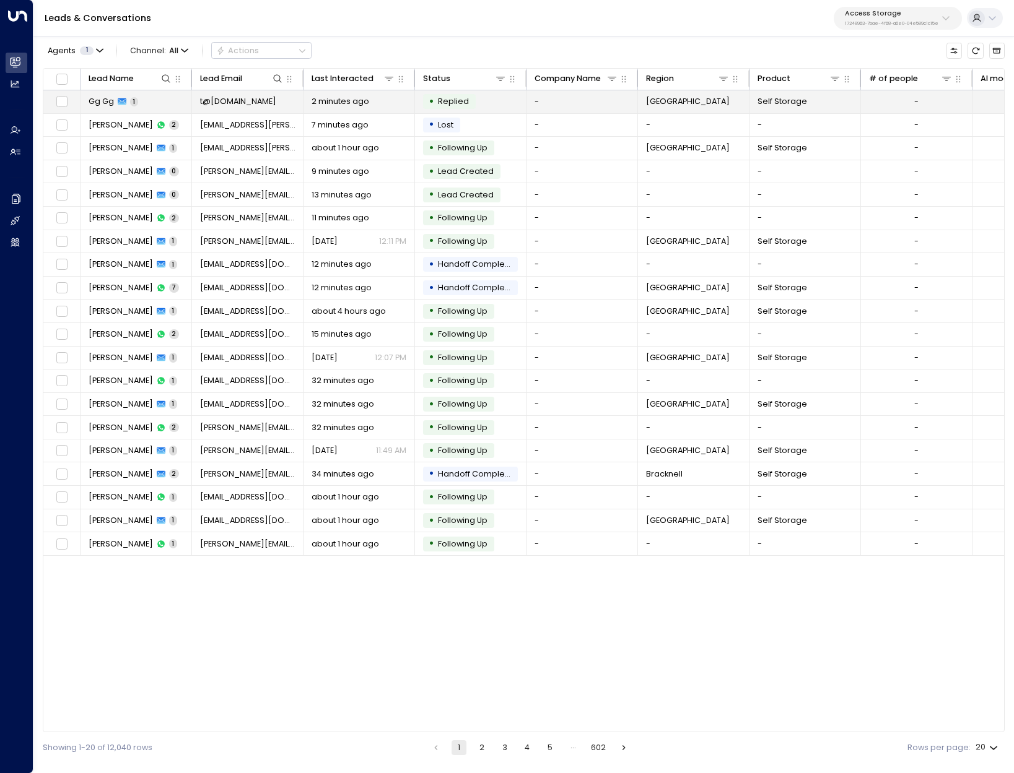
click at [136, 107] on div "Gg Gg 1" at bounding box center [114, 101] width 50 height 11
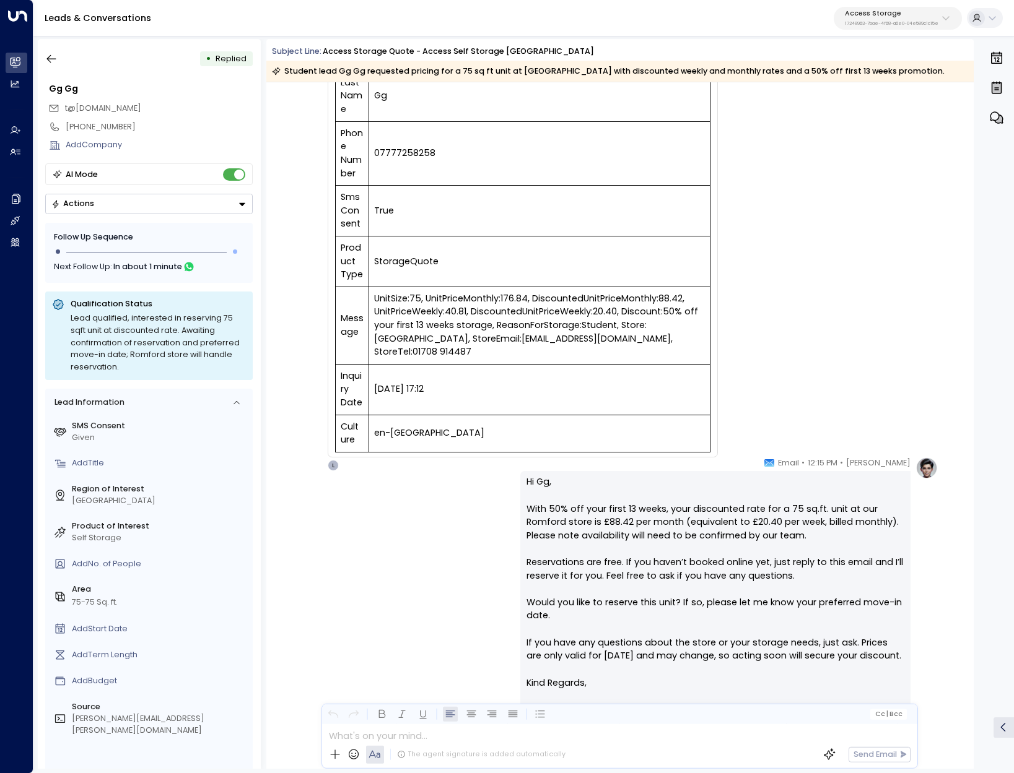
scroll to position [324, 0]
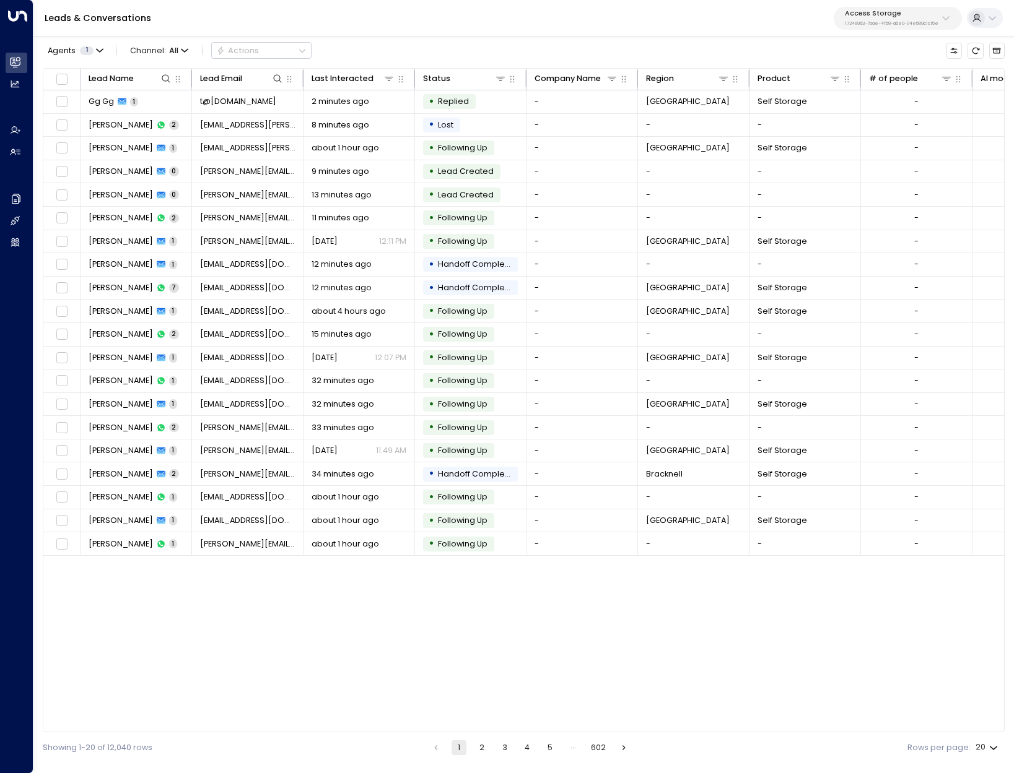
click at [433, 643] on div "Lead Name Lead Email Last Interacted Status Company Name Region Product # of pe…" at bounding box center [524, 400] width 962 height 665
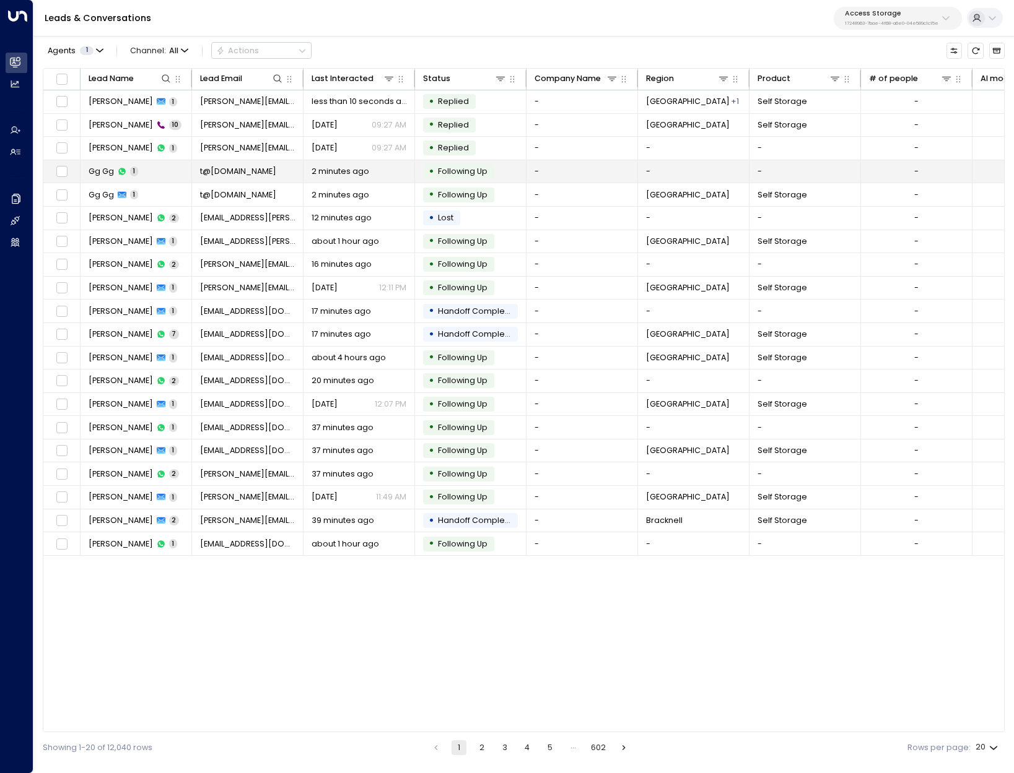
click at [93, 171] on span "Gg Gg" at bounding box center [101, 171] width 25 height 11
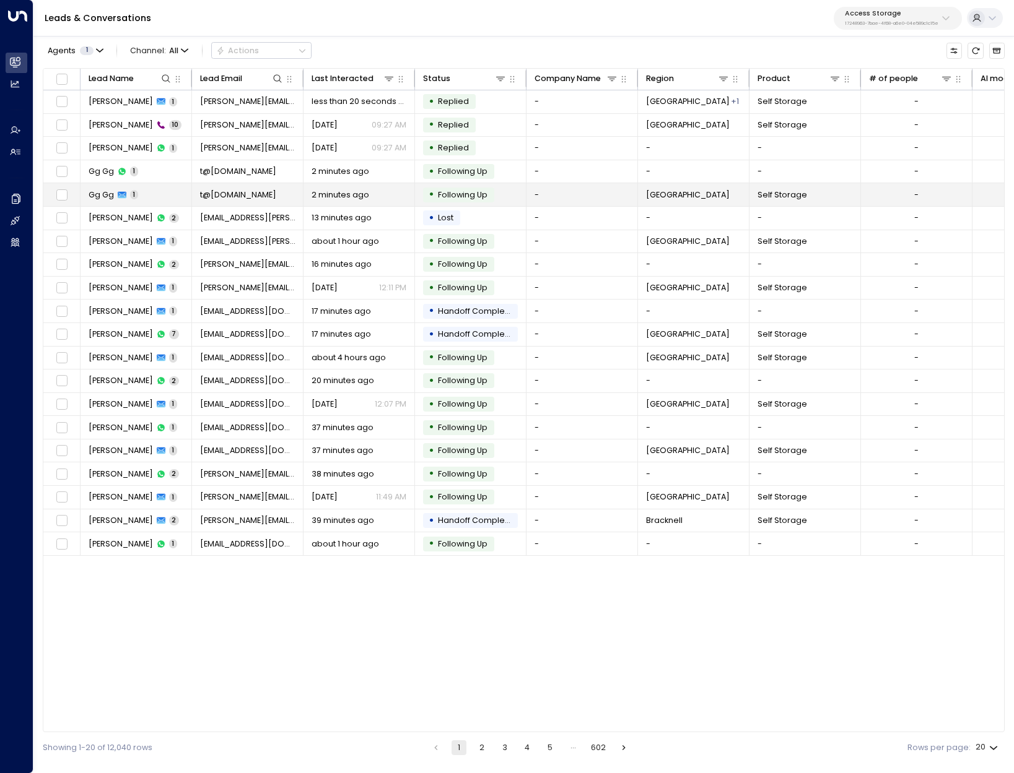
click at [98, 202] on td "Gg Gg 1" at bounding box center [135, 194] width 111 height 23
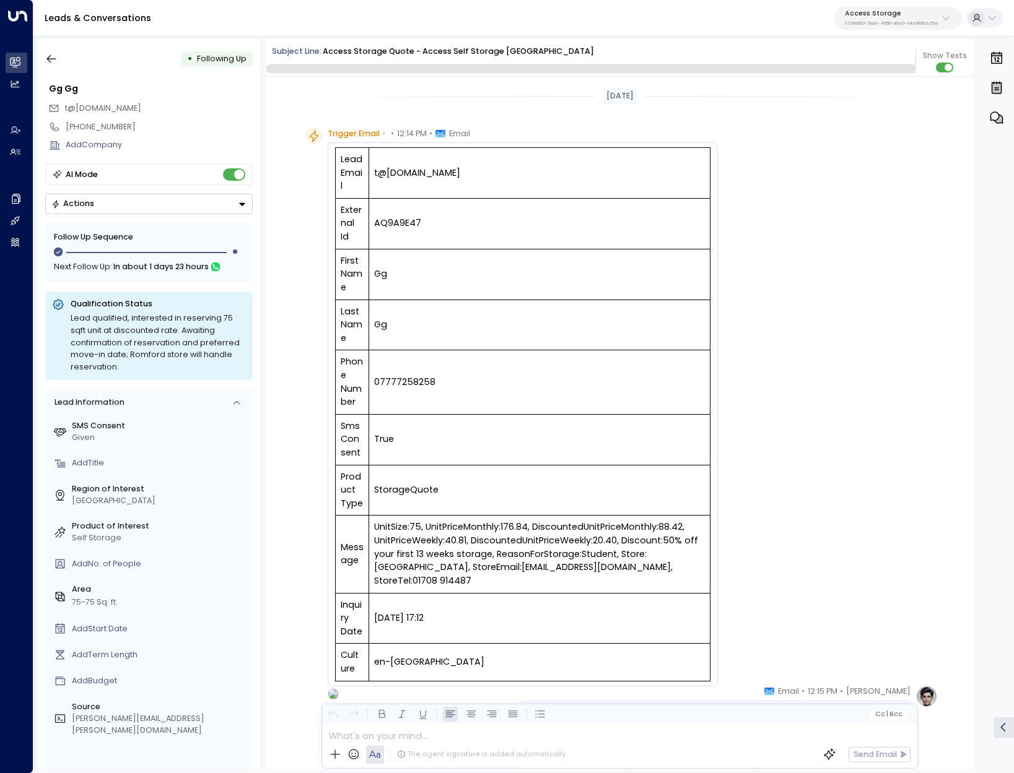
scroll to position [441, 0]
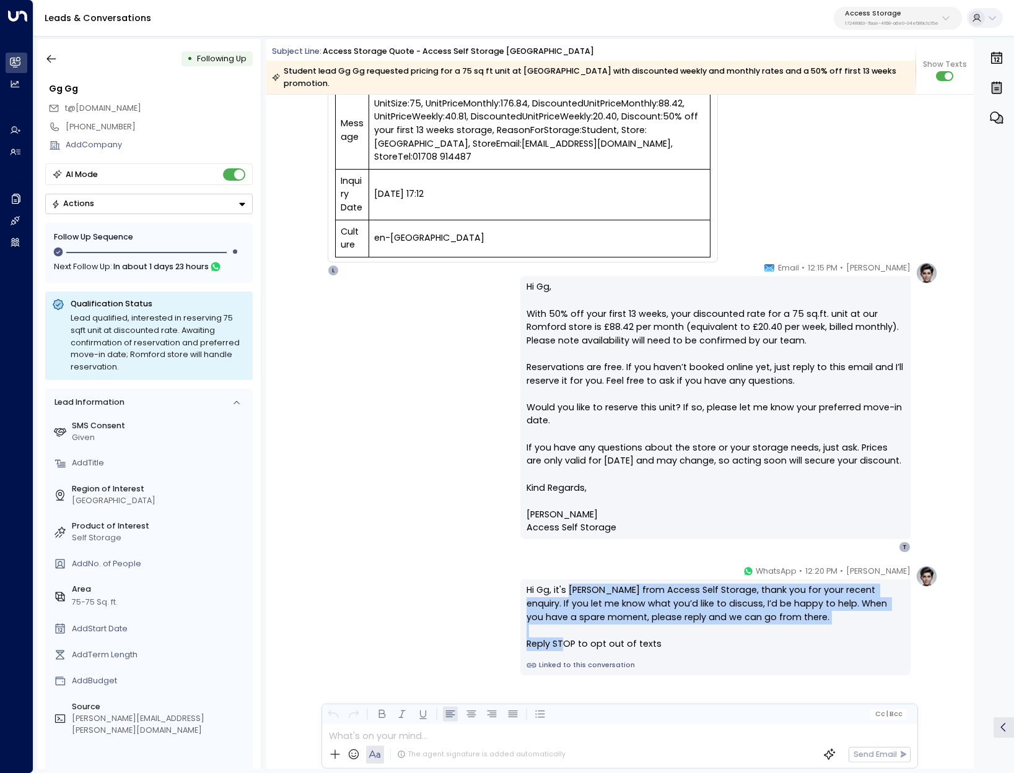
drag, startPoint x: 567, startPoint y: 576, endPoint x: 557, endPoint y: 630, distance: 54.7
click at [557, 630] on div "Hi Gg, it's Laura Chambers from Access Self Storage, thank you for your recent …" at bounding box center [714, 617] width 376 height 67
click at [54, 56] on icon "button" at bounding box center [51, 59] width 12 height 12
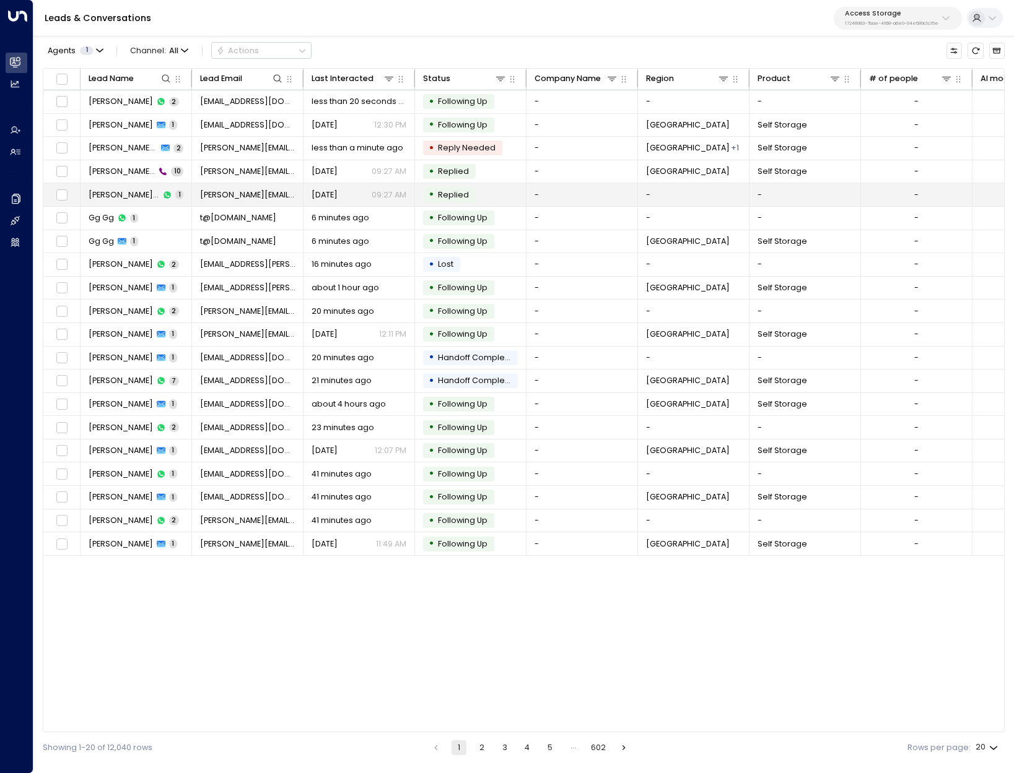
click at [113, 202] on td "John+mitcham Pannell+Mitcham 1" at bounding box center [135, 194] width 111 height 23
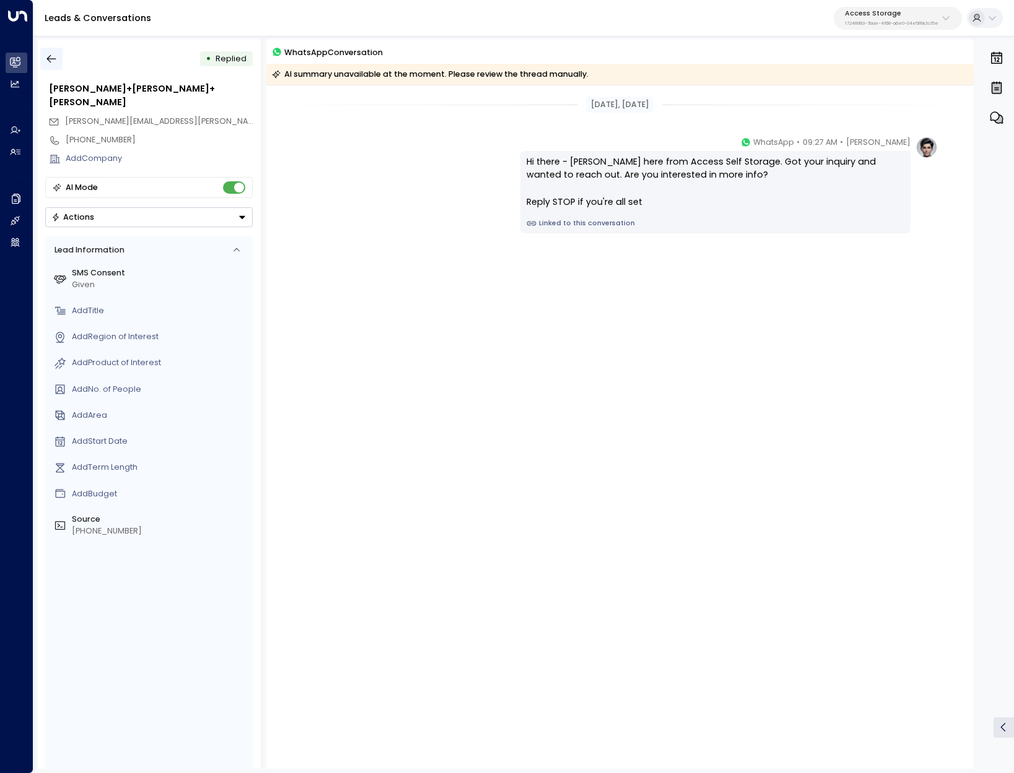
click at [56, 54] on icon "button" at bounding box center [51, 59] width 12 height 12
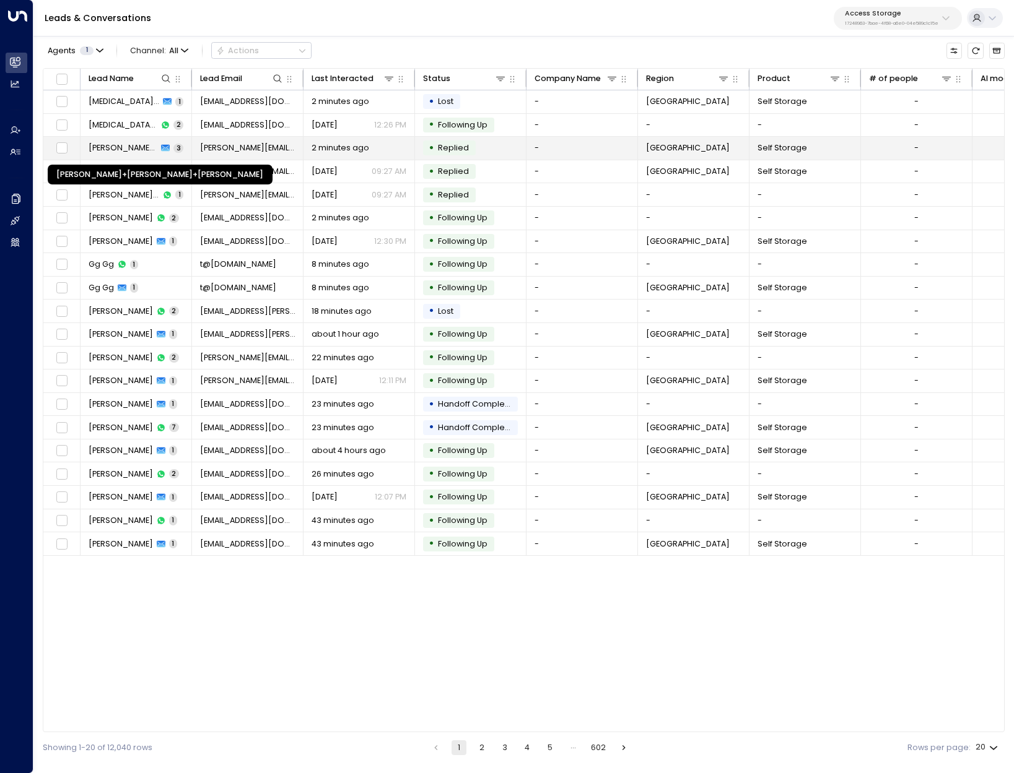
click at [113, 150] on span "John+mitcham Pannell+Mitcham" at bounding box center [123, 147] width 69 height 11
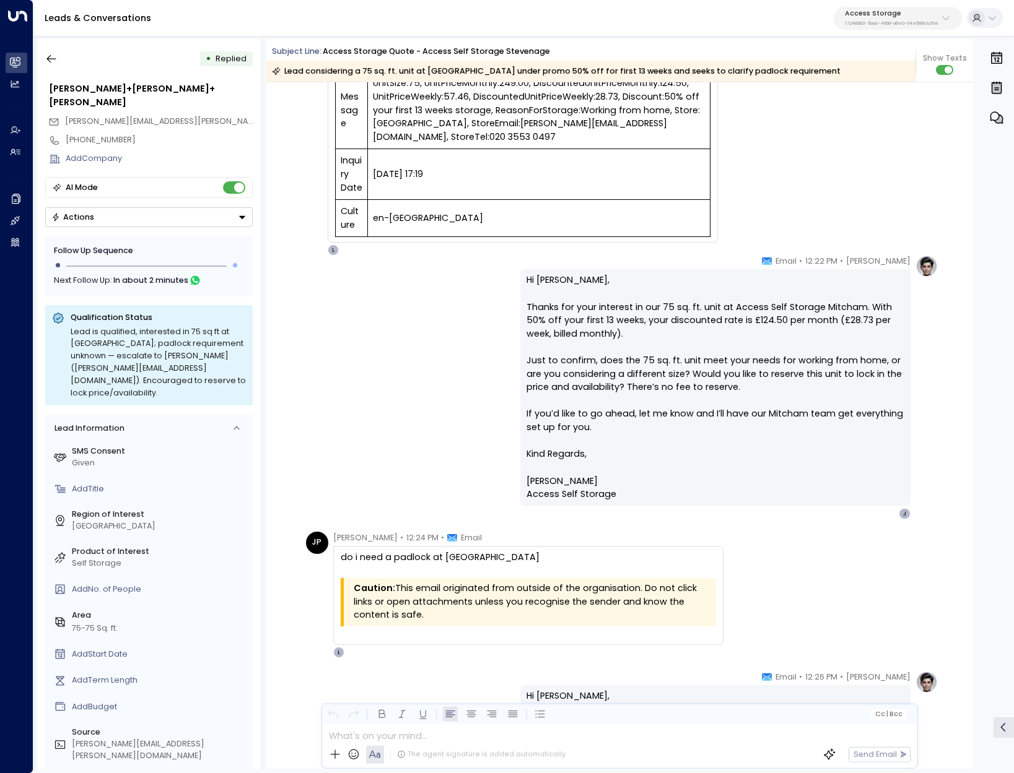
scroll to position [1323, 0]
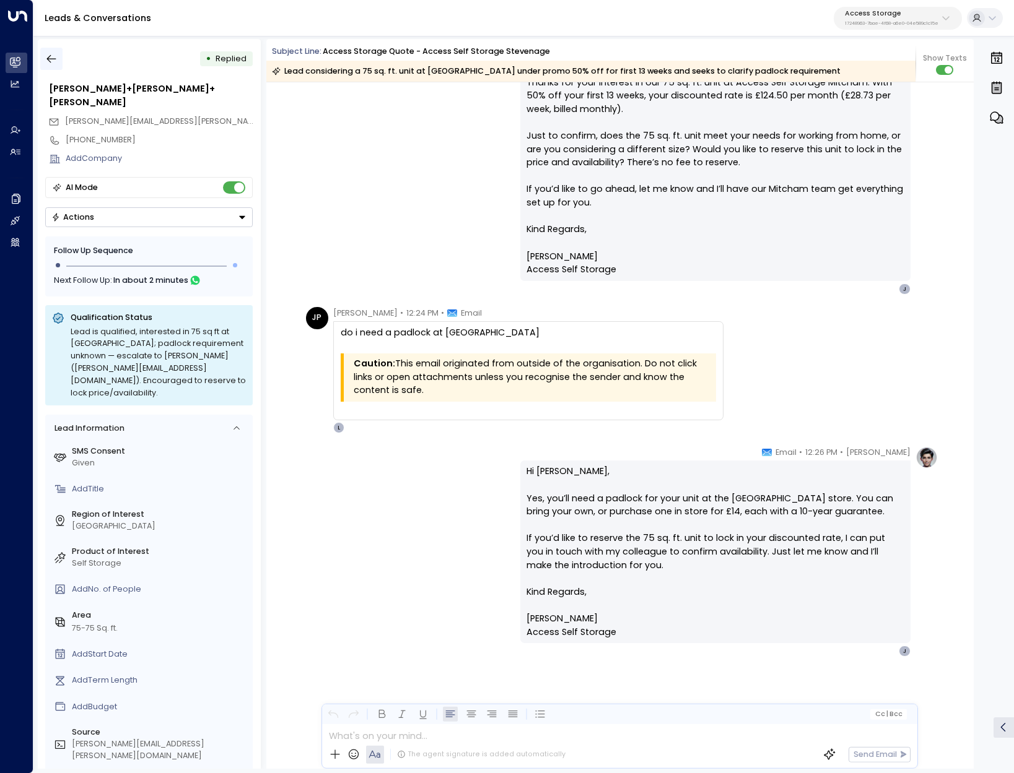
click at [48, 61] on icon "button" at bounding box center [51, 59] width 12 height 12
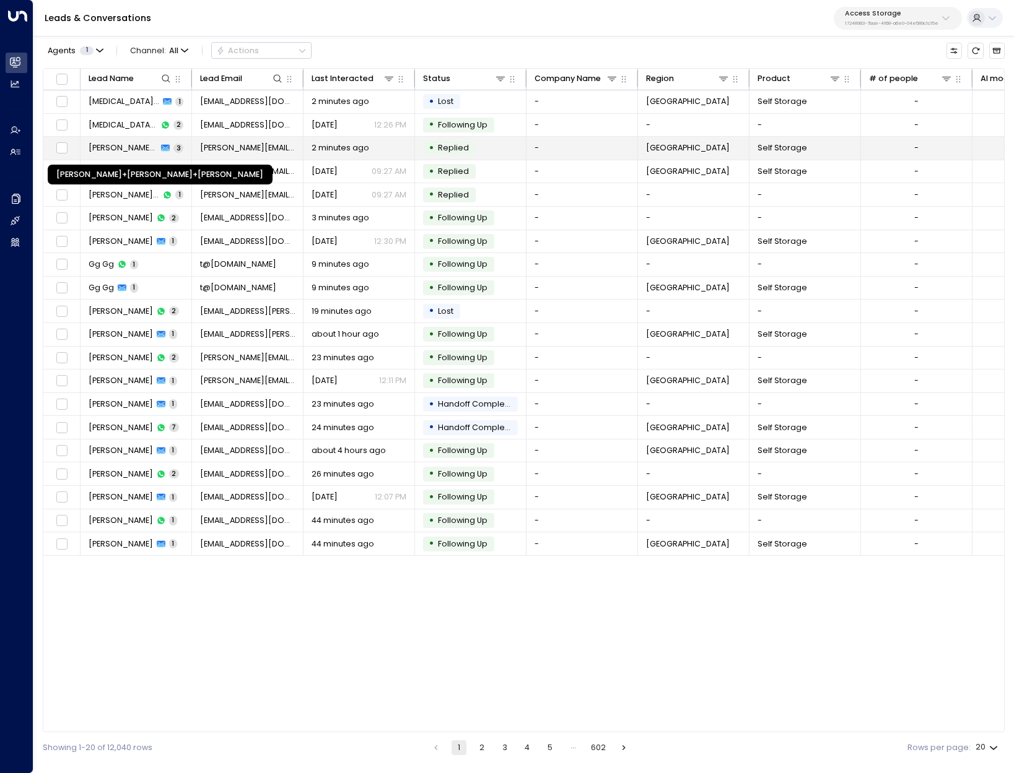
click at [111, 146] on span "John+mitcham Pannell+Mitcham" at bounding box center [123, 147] width 69 height 11
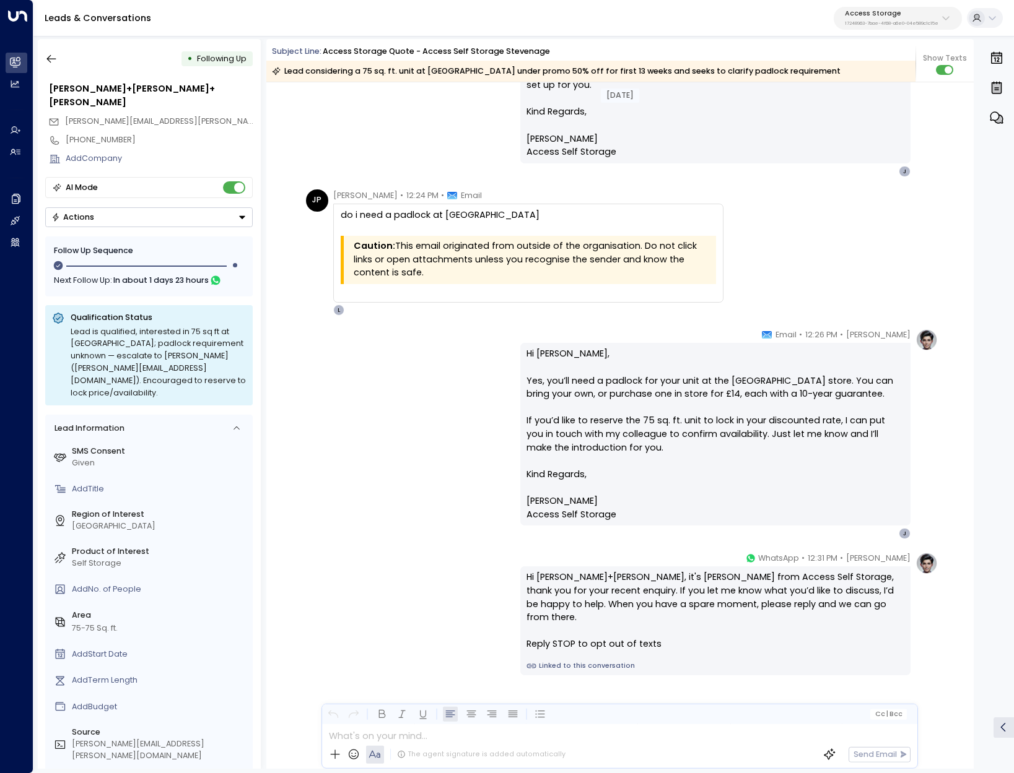
scroll to position [970, 0]
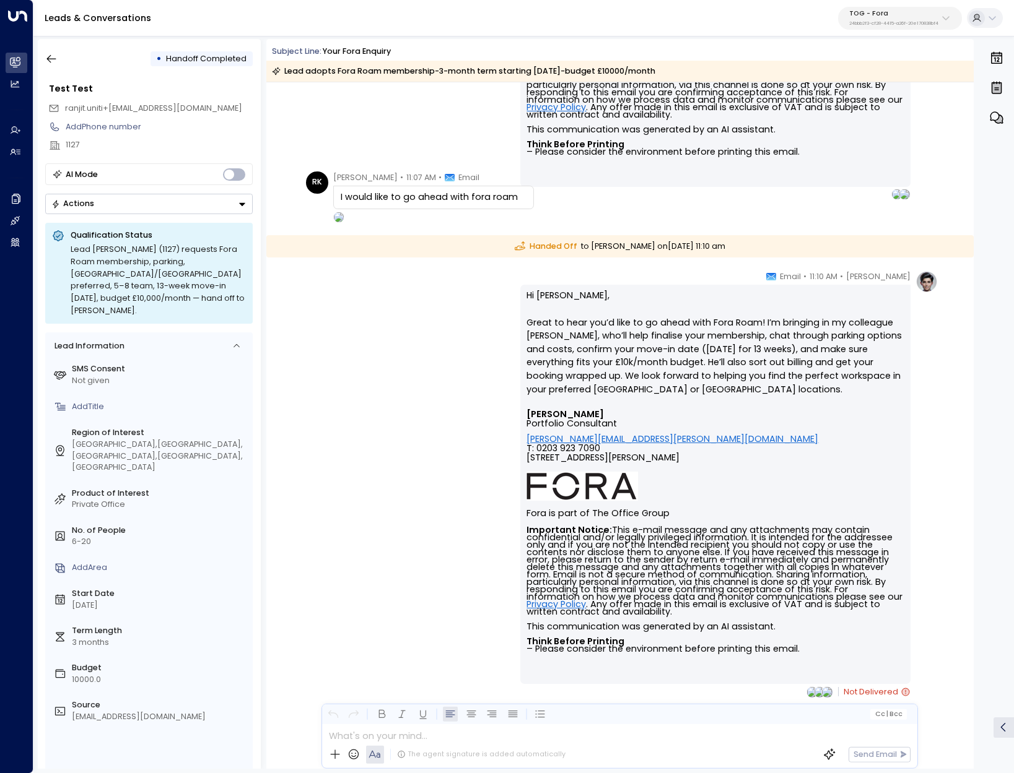
scroll to position [4406, 0]
